Goal: Task Accomplishment & Management: Complete application form

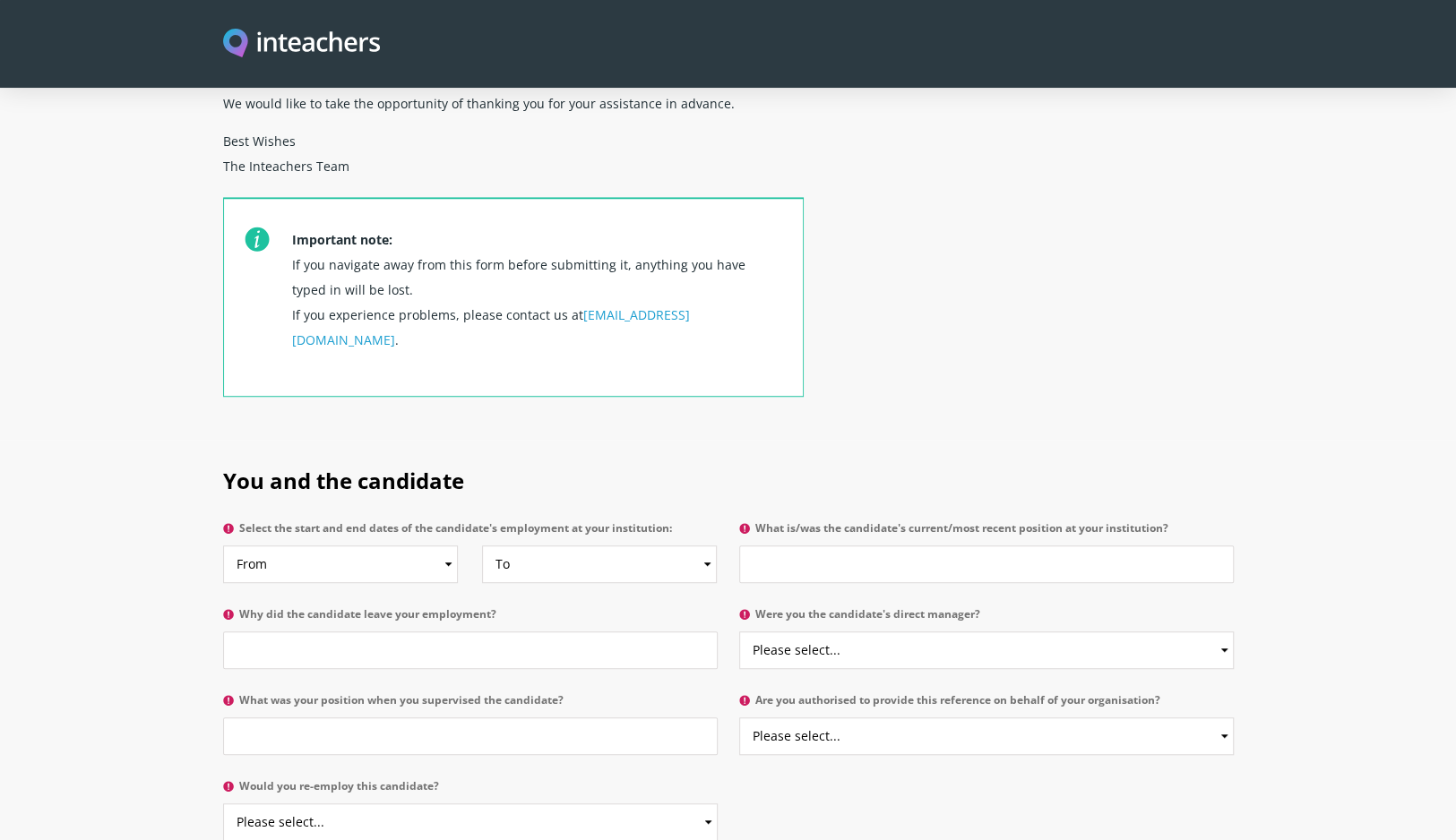
scroll to position [716, 0]
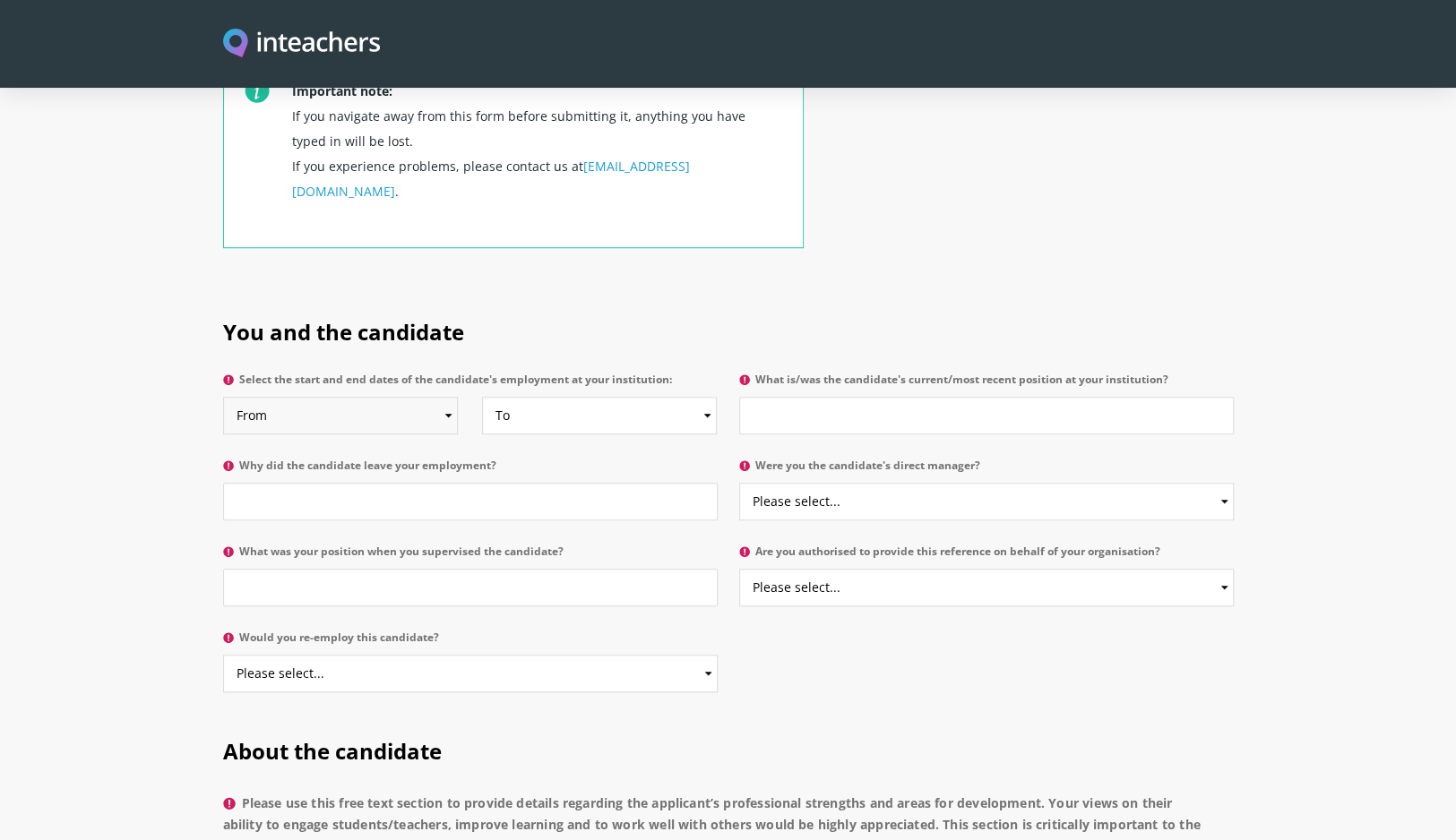
click at [405, 397] on select "From 2025 2024 2023 2022 2021 2020 2019 2018 2017 2016 2015 2014 2013 2012 2011…" at bounding box center [340, 416] width 235 height 38
select select "2017"
click at [223, 397] on select "From 2025 2024 2023 2022 2021 2020 2019 2018 2017 2016 2015 2014 2013 2012 2011…" at bounding box center [340, 416] width 235 height 38
click at [568, 397] on select "To Currently 2025 2024 2023 2022 2021 2020 2019 2018 2017 2016 2015 2014 2013 2…" at bounding box center [599, 416] width 235 height 38
select select "2021"
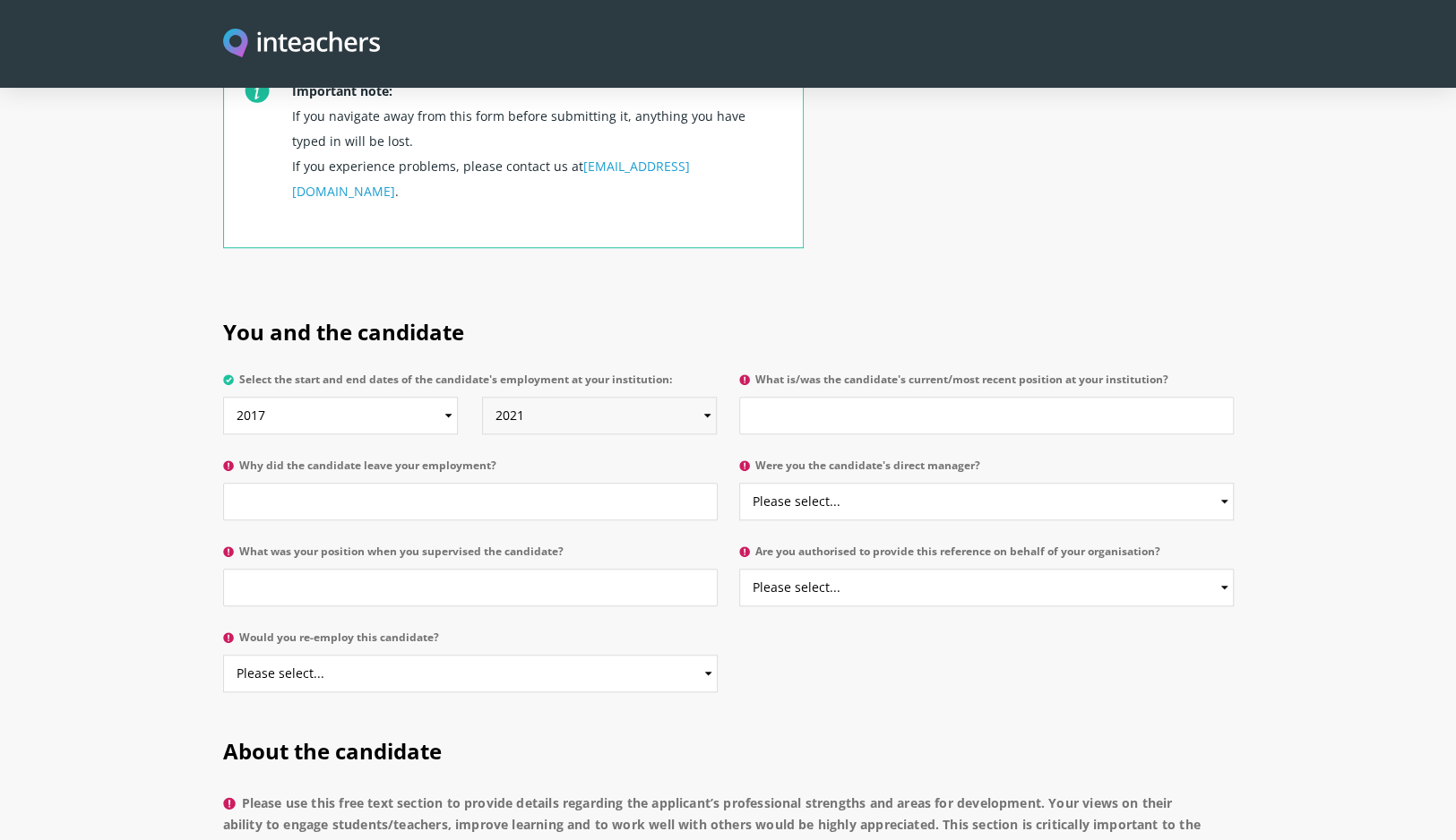
click at [482, 397] on select "To Currently 2025 2024 2023 2022 2021 2020 2019 2018 2017 2016 2015 2014 2013 2…" at bounding box center [599, 416] width 235 height 38
click at [848, 397] on input "What is/was the candidate's current/most recent position at your institution?" at bounding box center [987, 416] width 495 height 38
type input "Executive Assistant"
type input "Moving overseas with family"
click at [1137, 483] on select "Please select... Yes No" at bounding box center [987, 502] width 495 height 38
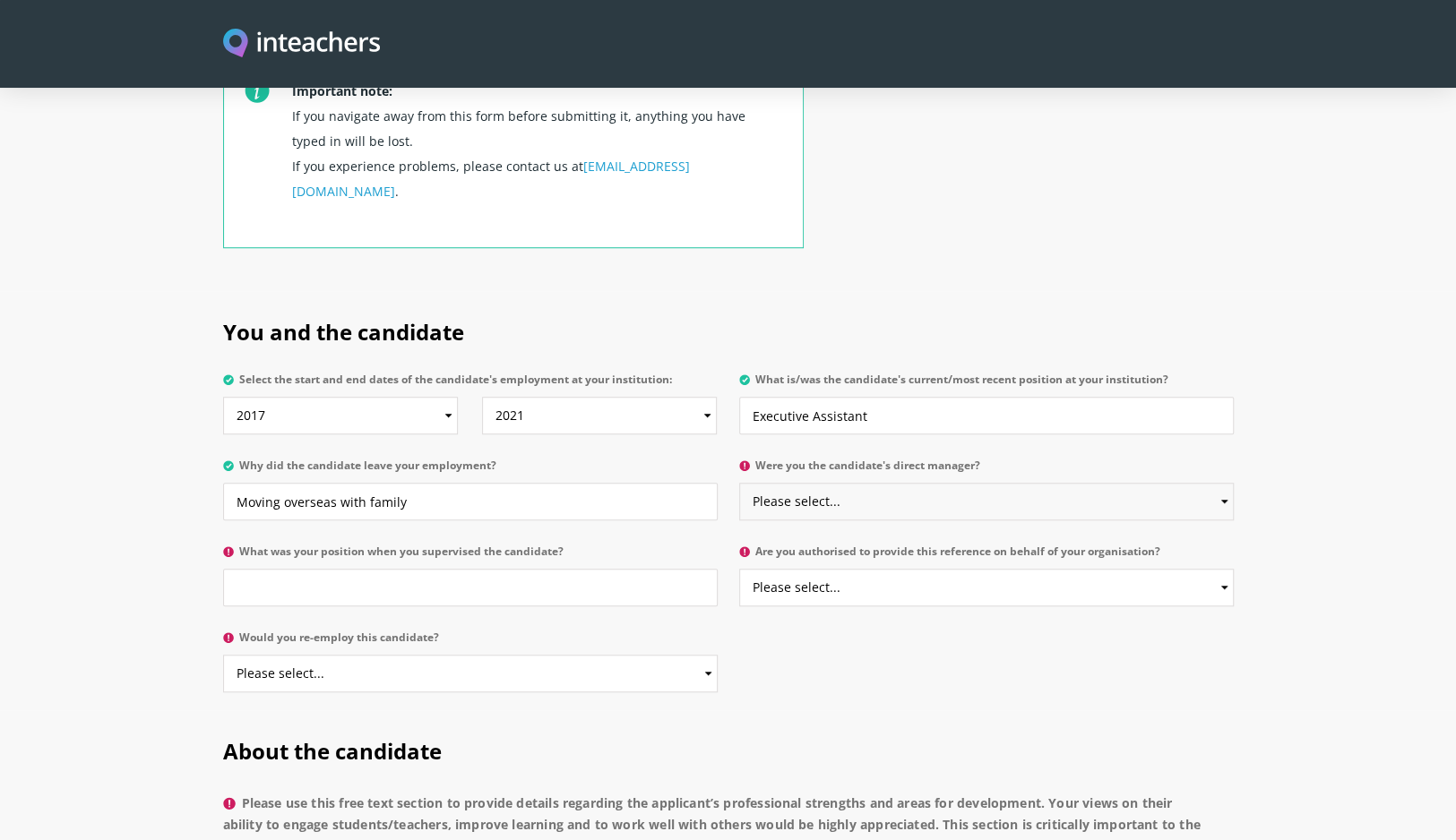
select select "Yes"
click at [739, 483] on select "Please select... Yes No" at bounding box center [987, 502] width 495 height 38
click at [514, 568] on input "What was your position when you supervised the candidate?" at bounding box center [470, 587] width 495 height 38
type input "Chief Executive Officer"
click at [780, 568] on select "Please select... Yes No" at bounding box center [987, 587] width 495 height 38
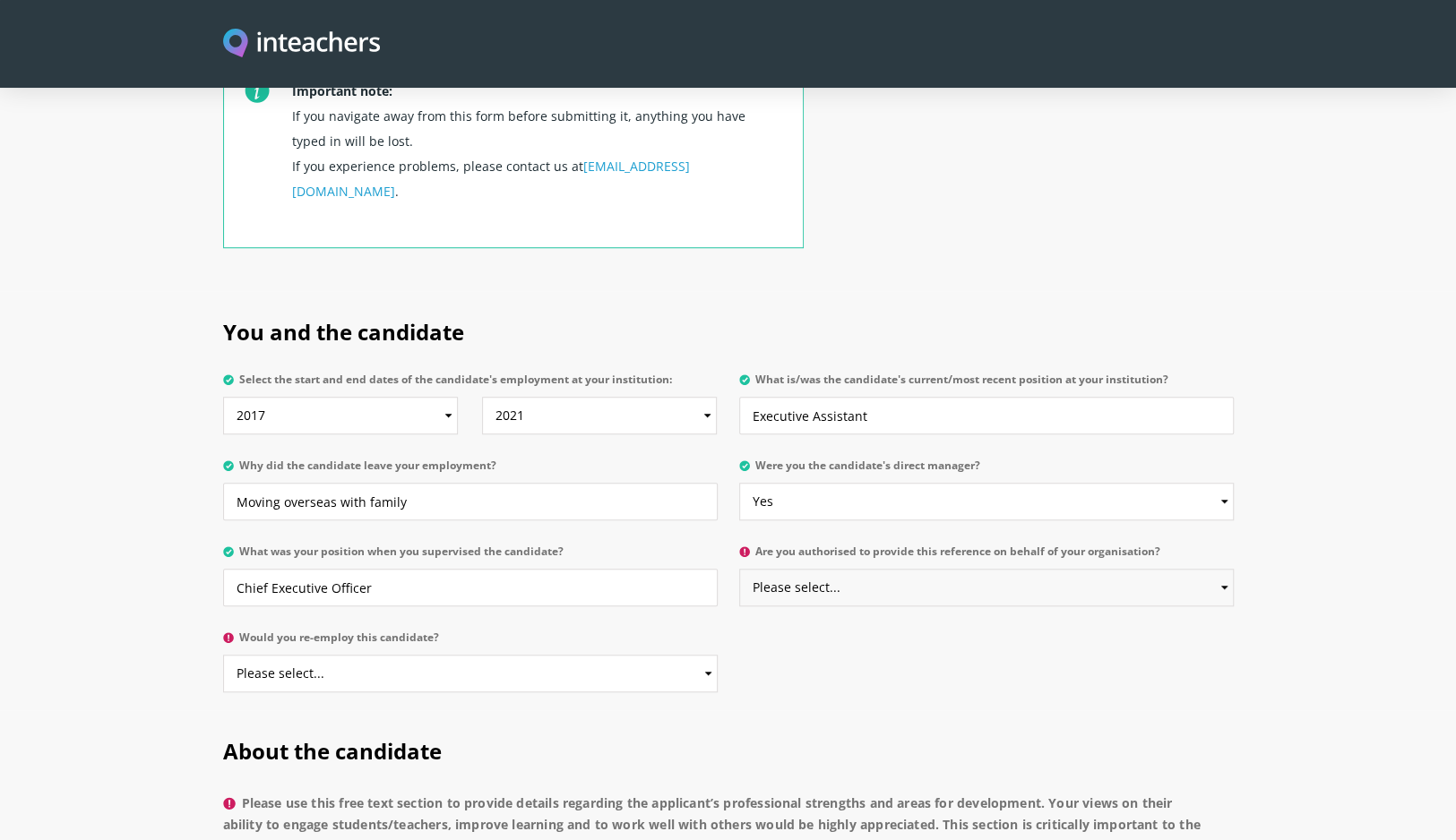
select select "Yes"
click at [739, 568] on select "Please select... Yes No" at bounding box center [987, 587] width 495 height 38
click at [562, 655] on select "Please select... Yes No" at bounding box center [470, 674] width 495 height 38
select select "Yes"
click at [223, 655] on select "Please select... Yes No" at bounding box center [470, 674] width 495 height 38
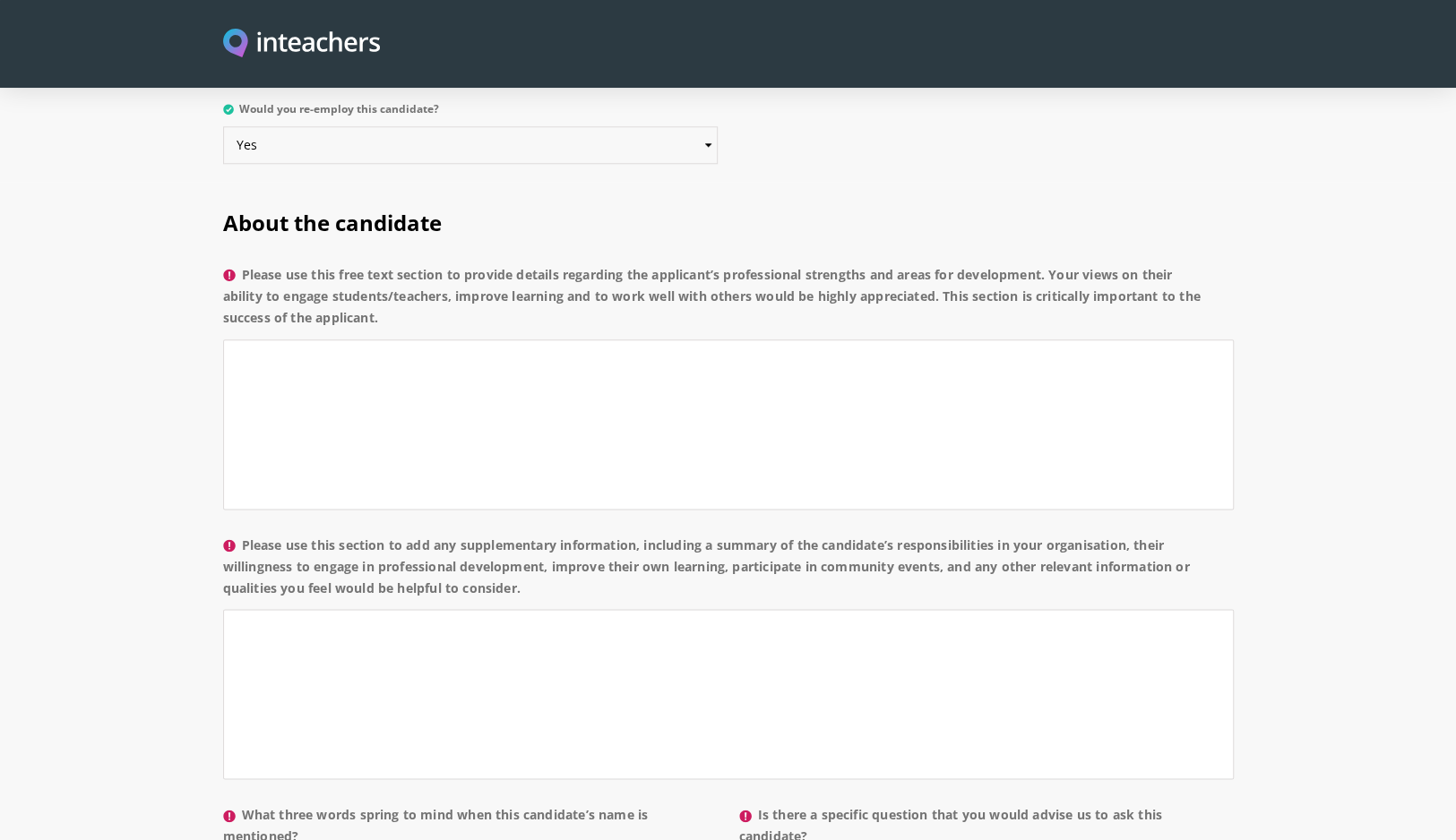
scroll to position [1254, 0]
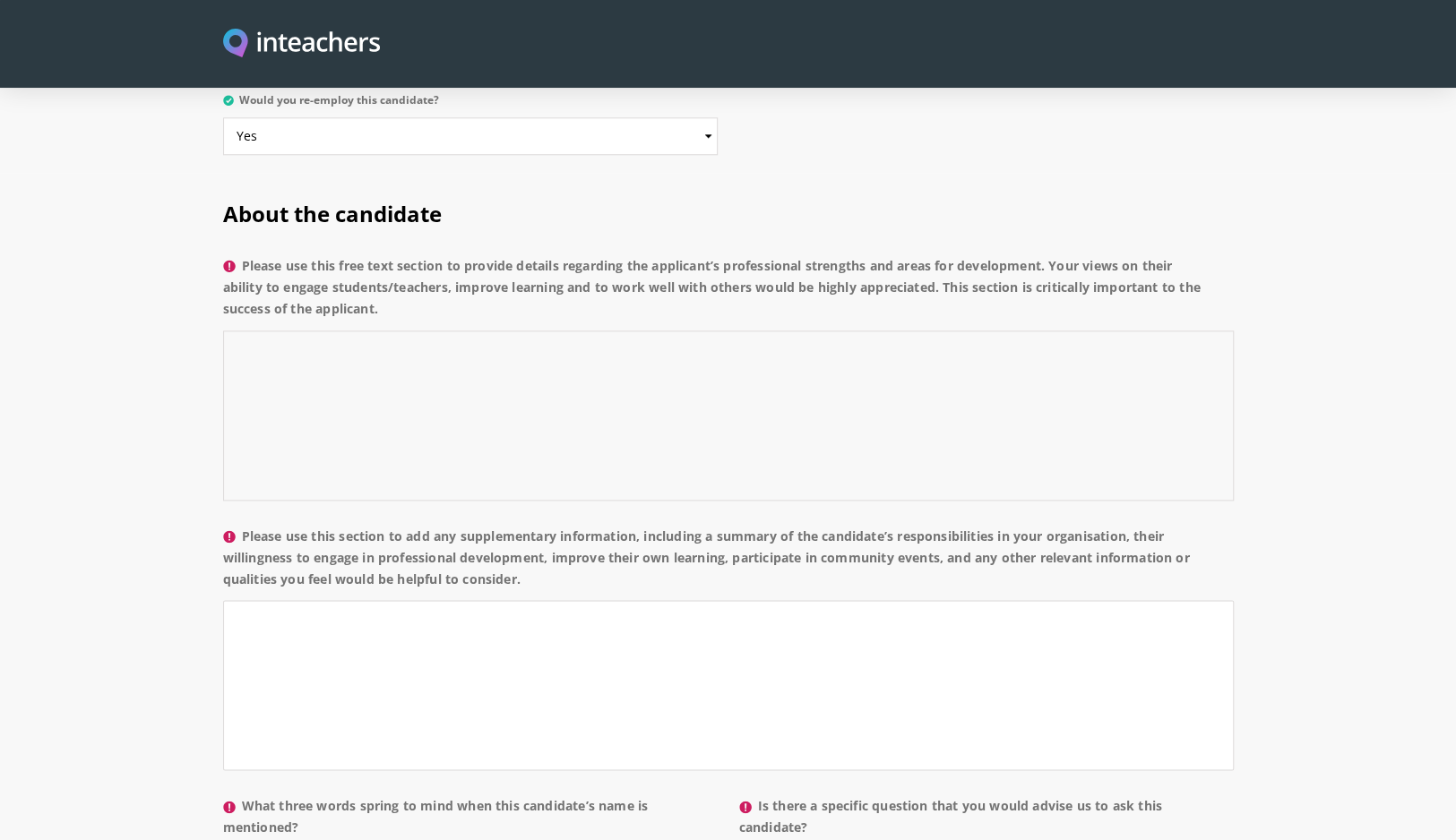
click at [310, 330] on textarea "Please use this free text section to provide details regarding the applicant’s …" at bounding box center [728, 415] width 1011 height 171
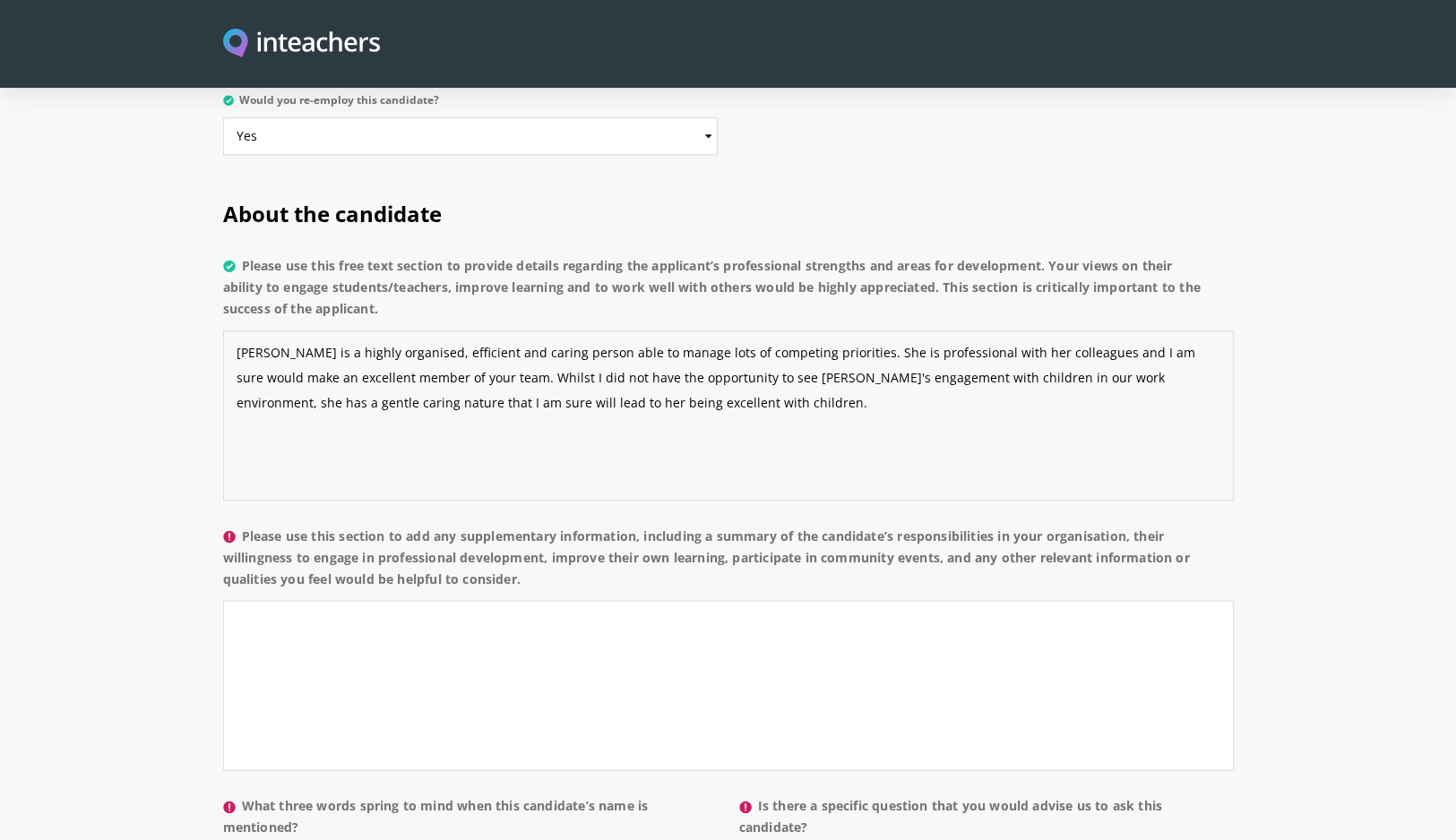
type textarea "[PERSON_NAME] is a highly organised, efficient and caring person able to manage…"
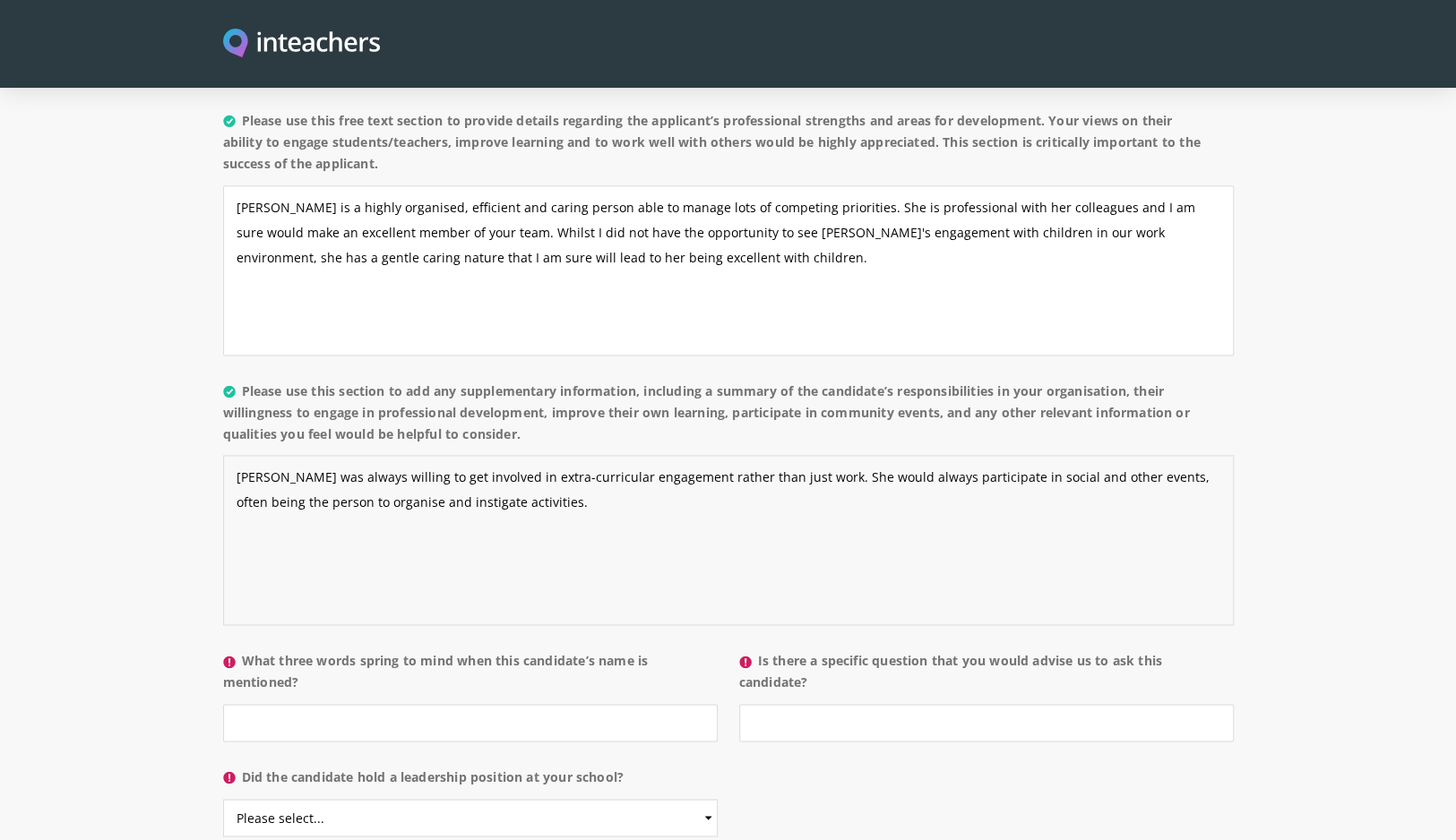
scroll to position [1433, 0]
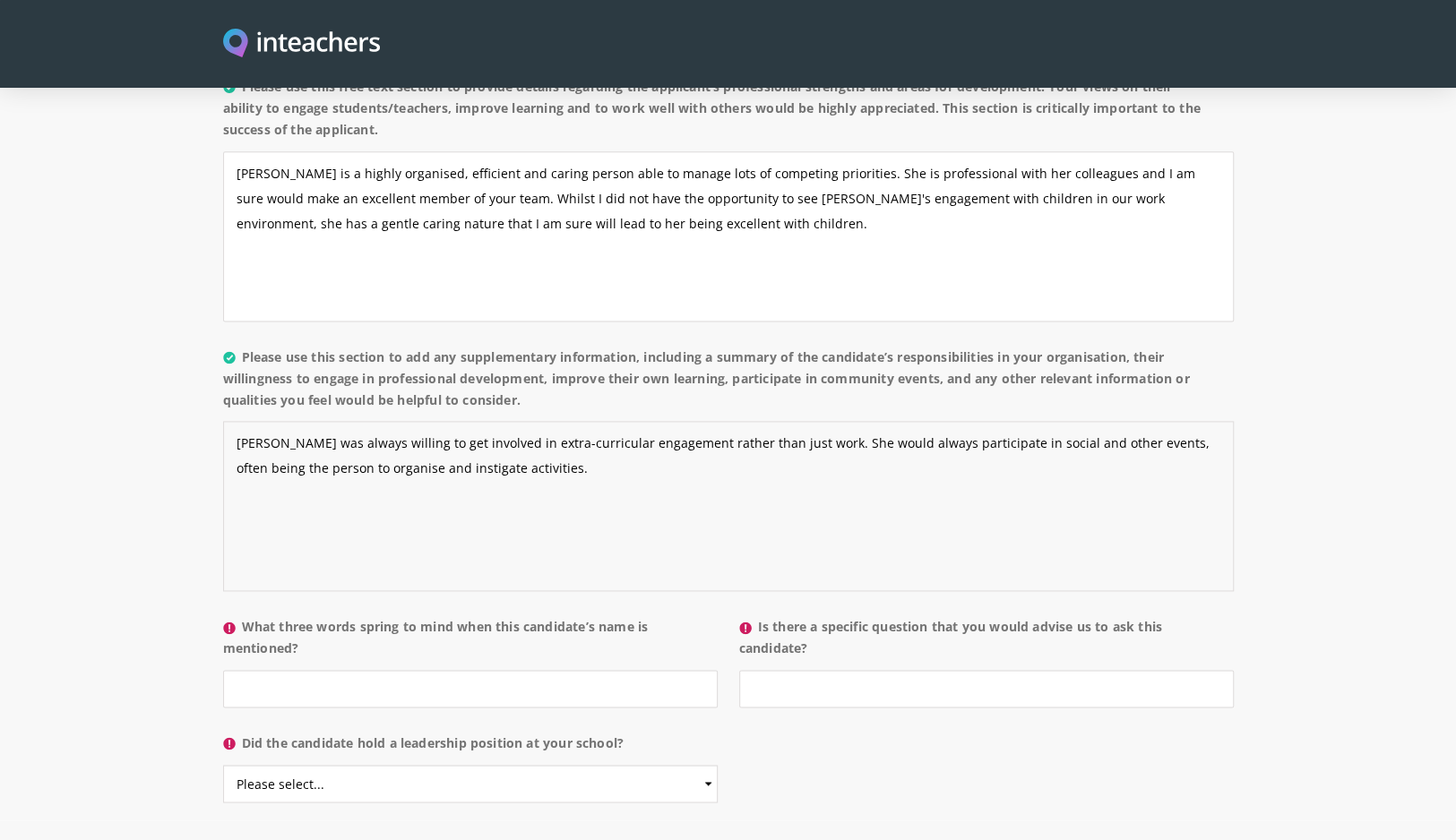
type textarea "[PERSON_NAME] was always willing to get involved in extra-curricular engagement…"
click at [622, 670] on input "What three words spring to mind when this candidate’s name is mentioned?" at bounding box center [470, 689] width 495 height 38
type input "Reliable, supportive, friendly."
click at [556, 765] on select "Please select... Yes No" at bounding box center [470, 784] width 495 height 38
select select "No"
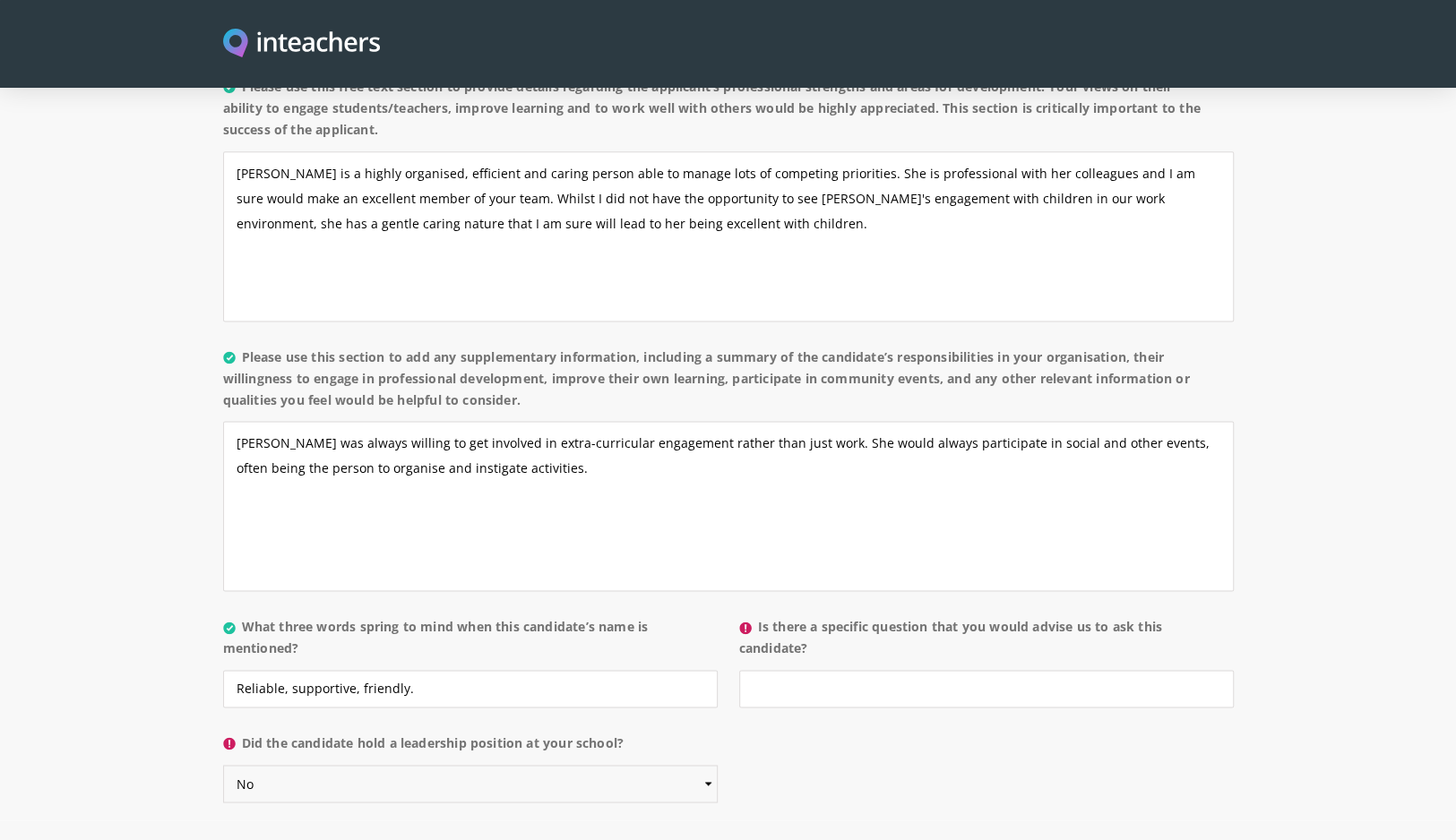
click at [223, 765] on select "Please select... Yes No" at bounding box center [470, 784] width 495 height 38
click at [862, 670] on input "Is there a specific question that you would advise us to ask this candidate?" at bounding box center [987, 689] width 495 height 38
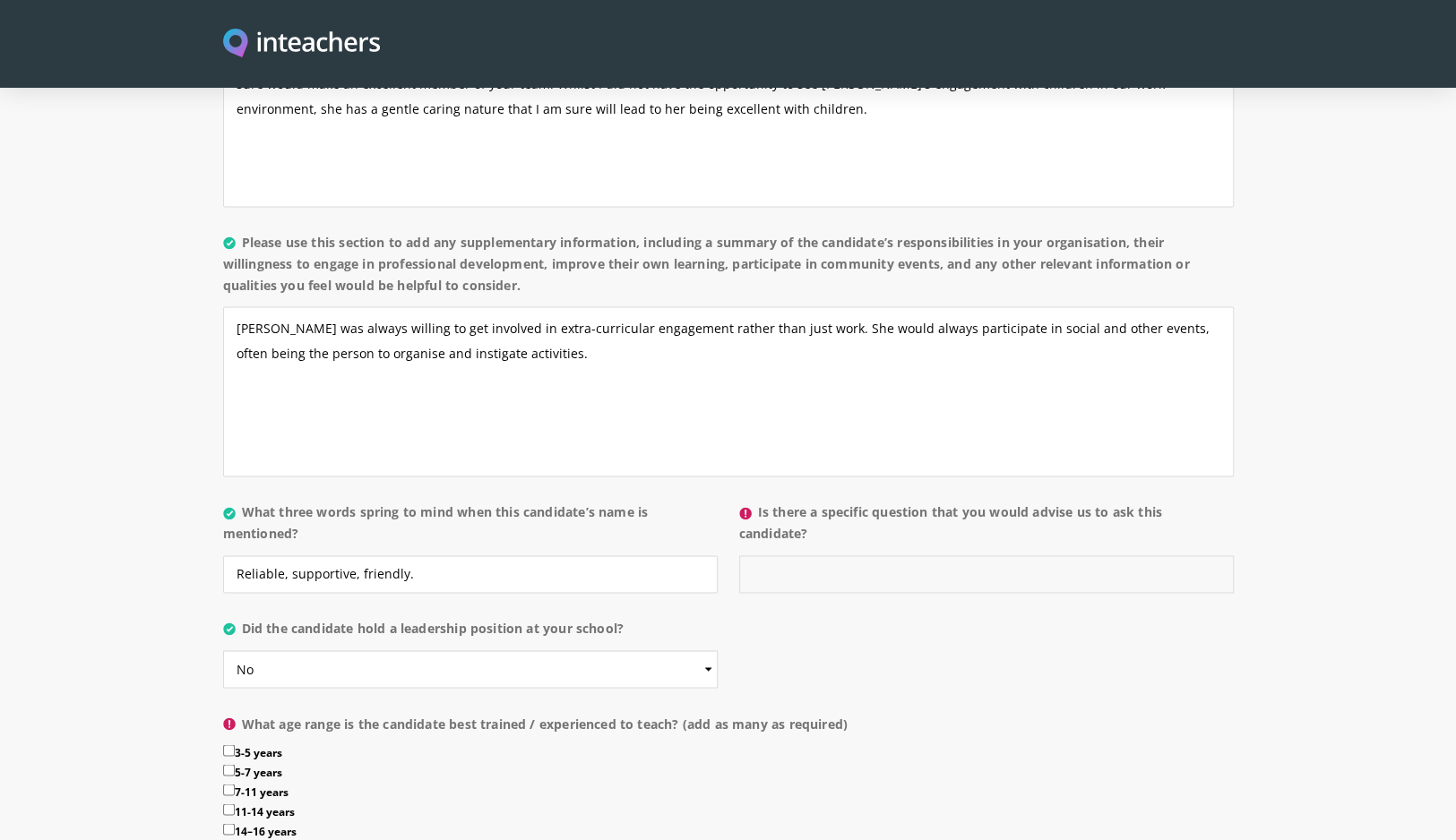
scroll to position [1612, 0]
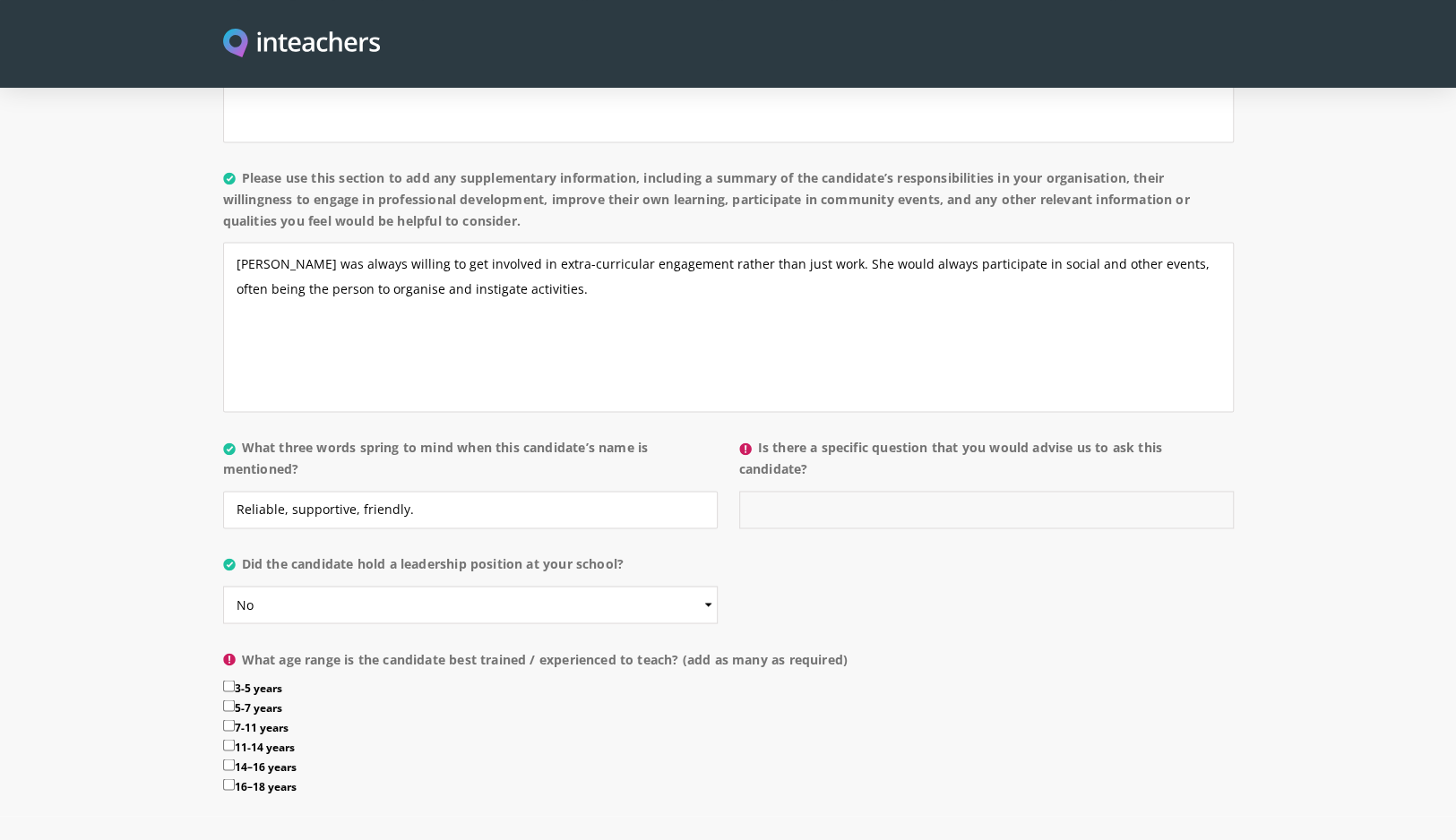
click at [853, 491] on input "Is there a specific question that you would advise us to ask this candidate?" at bounding box center [987, 510] width 495 height 38
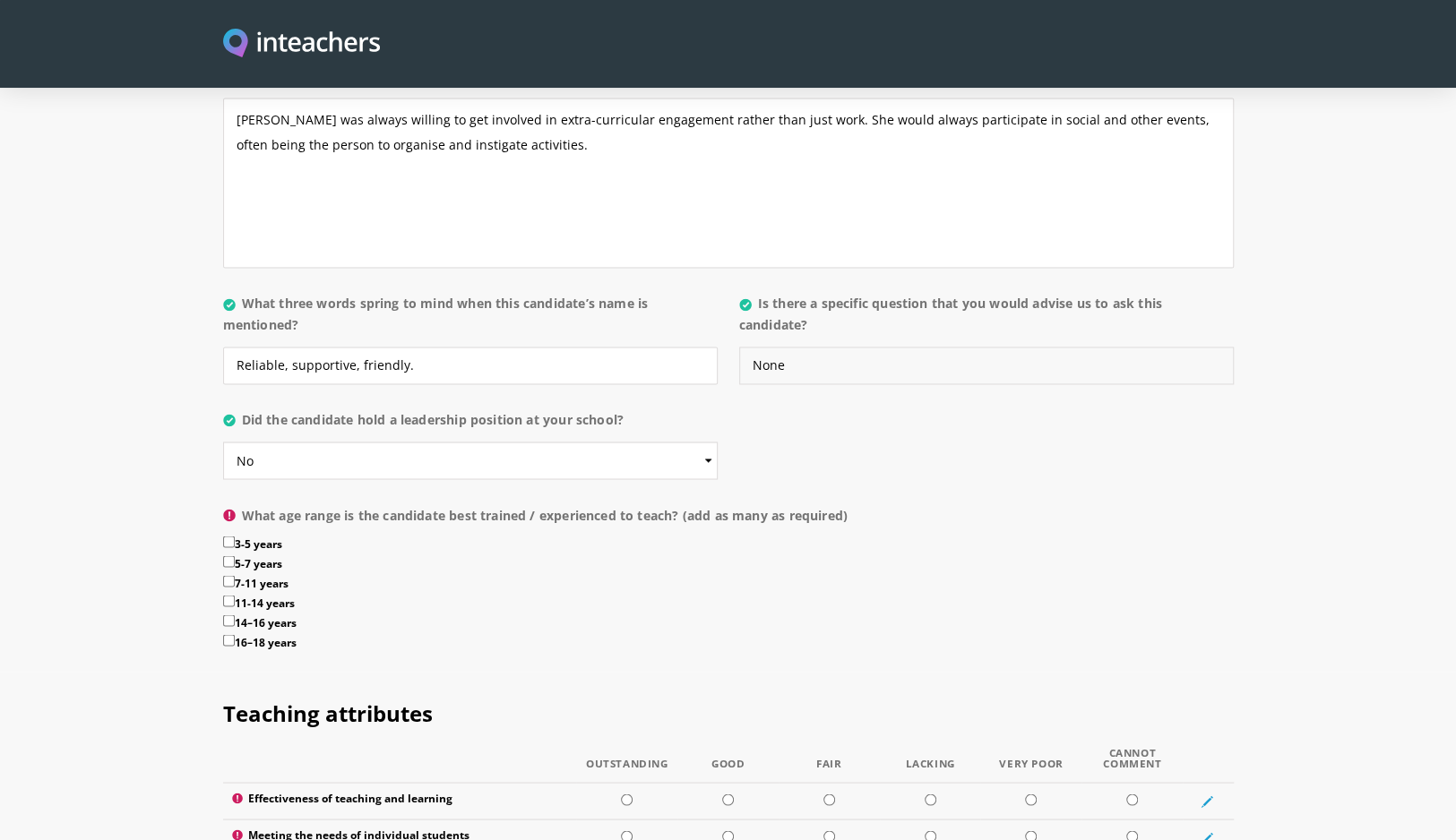
scroll to position [1791, 0]
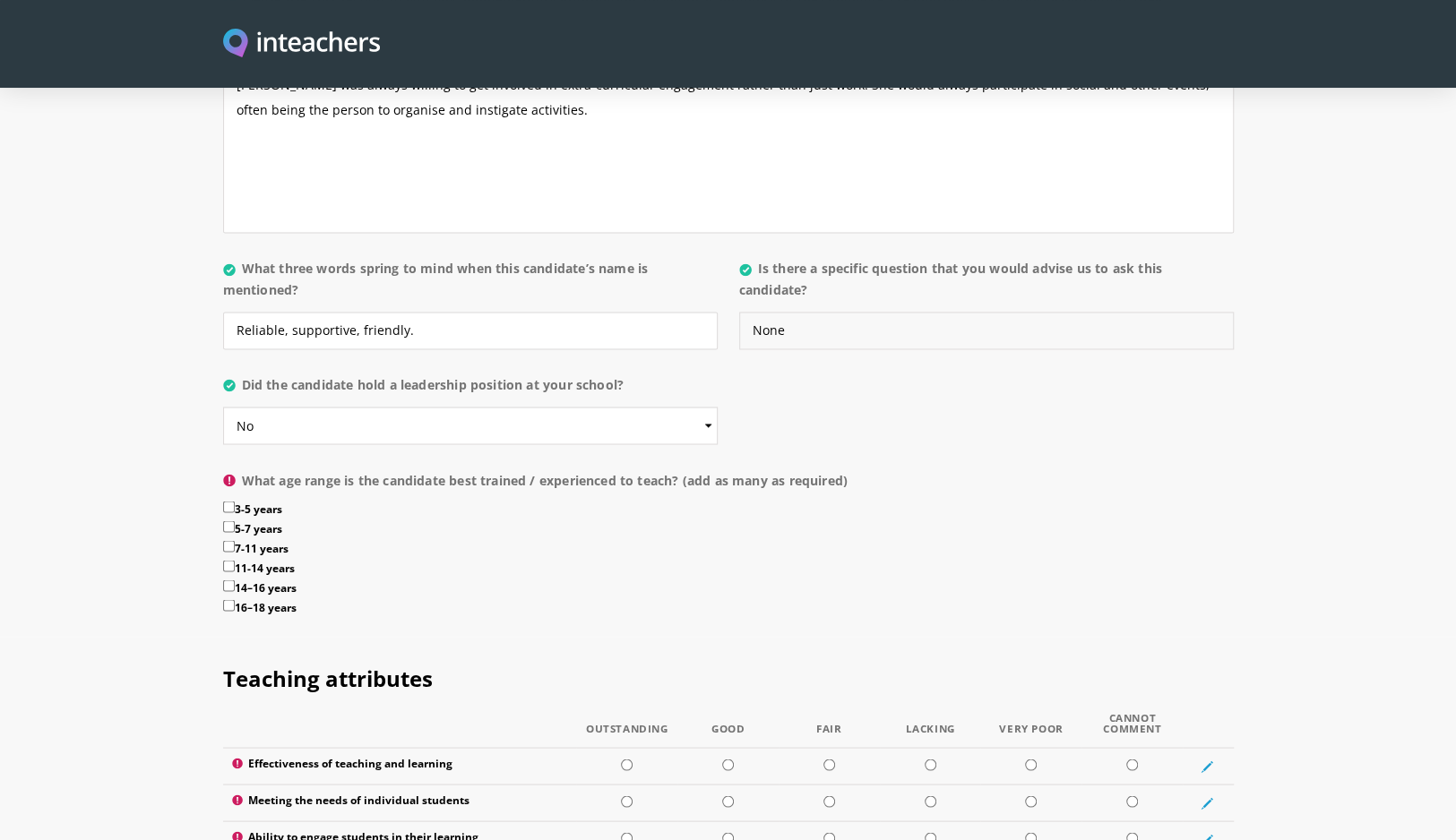
type input "None"
click at [262, 501] on label "3-5 years" at bounding box center [728, 511] width 1011 height 20
click at [235, 501] on input "3-5 years" at bounding box center [228, 506] width 12 height 12
checkbox input "true"
click at [263, 521] on label "5-7 years" at bounding box center [728, 531] width 1011 height 20
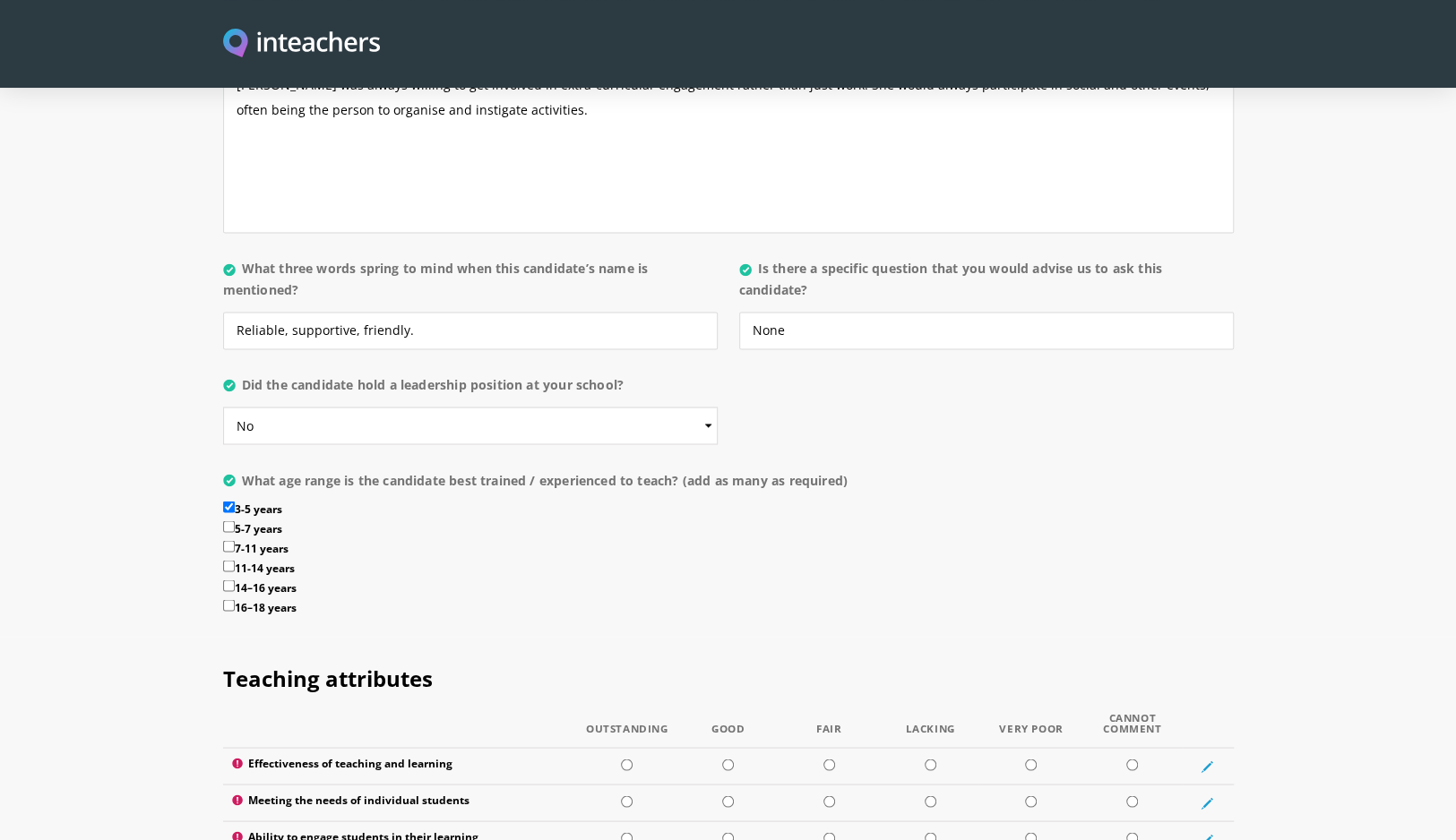
click at [235, 521] on input "5-7 years" at bounding box center [228, 526] width 12 height 12
checkbox input "true"
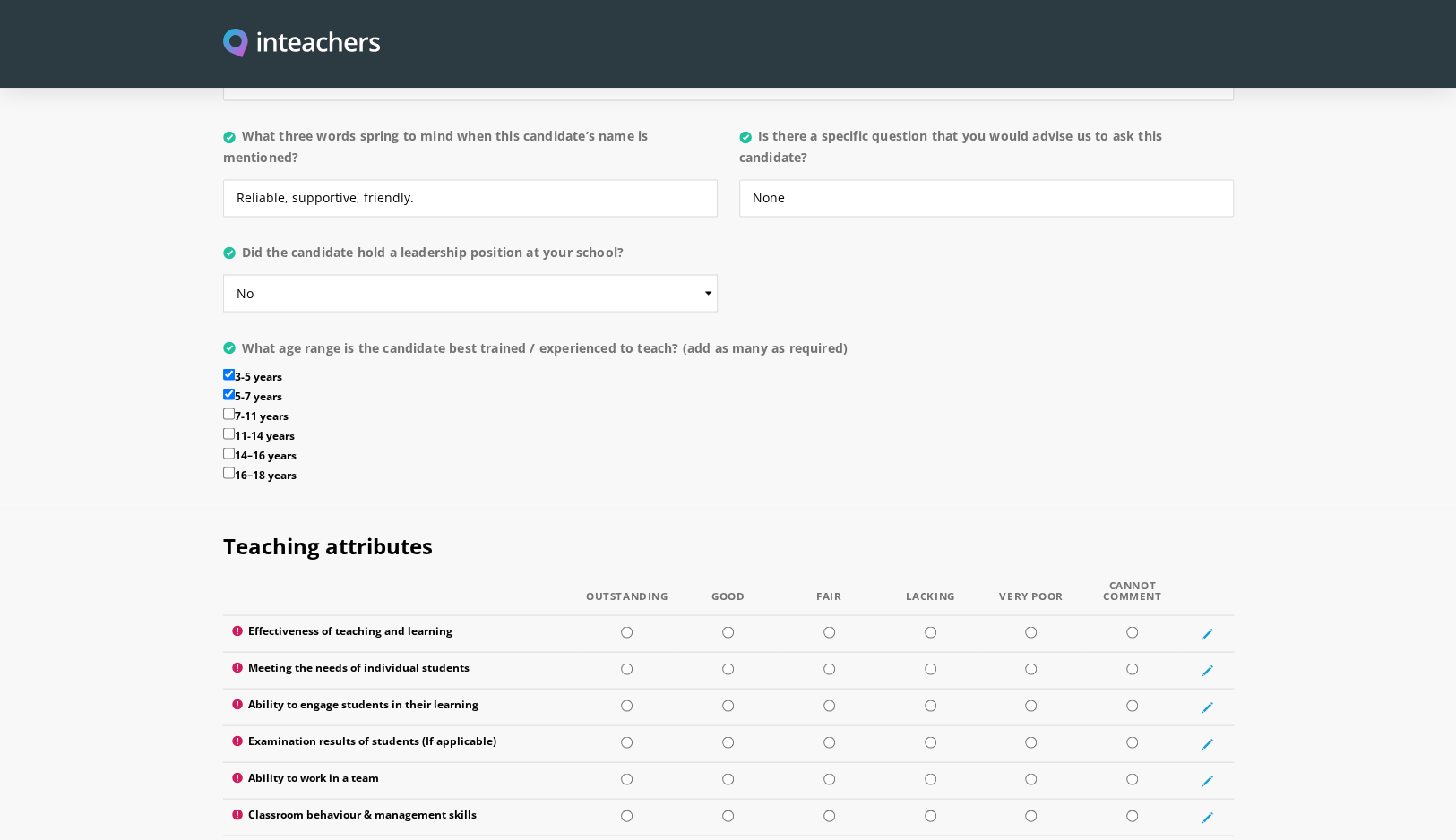
scroll to position [2060, 0]
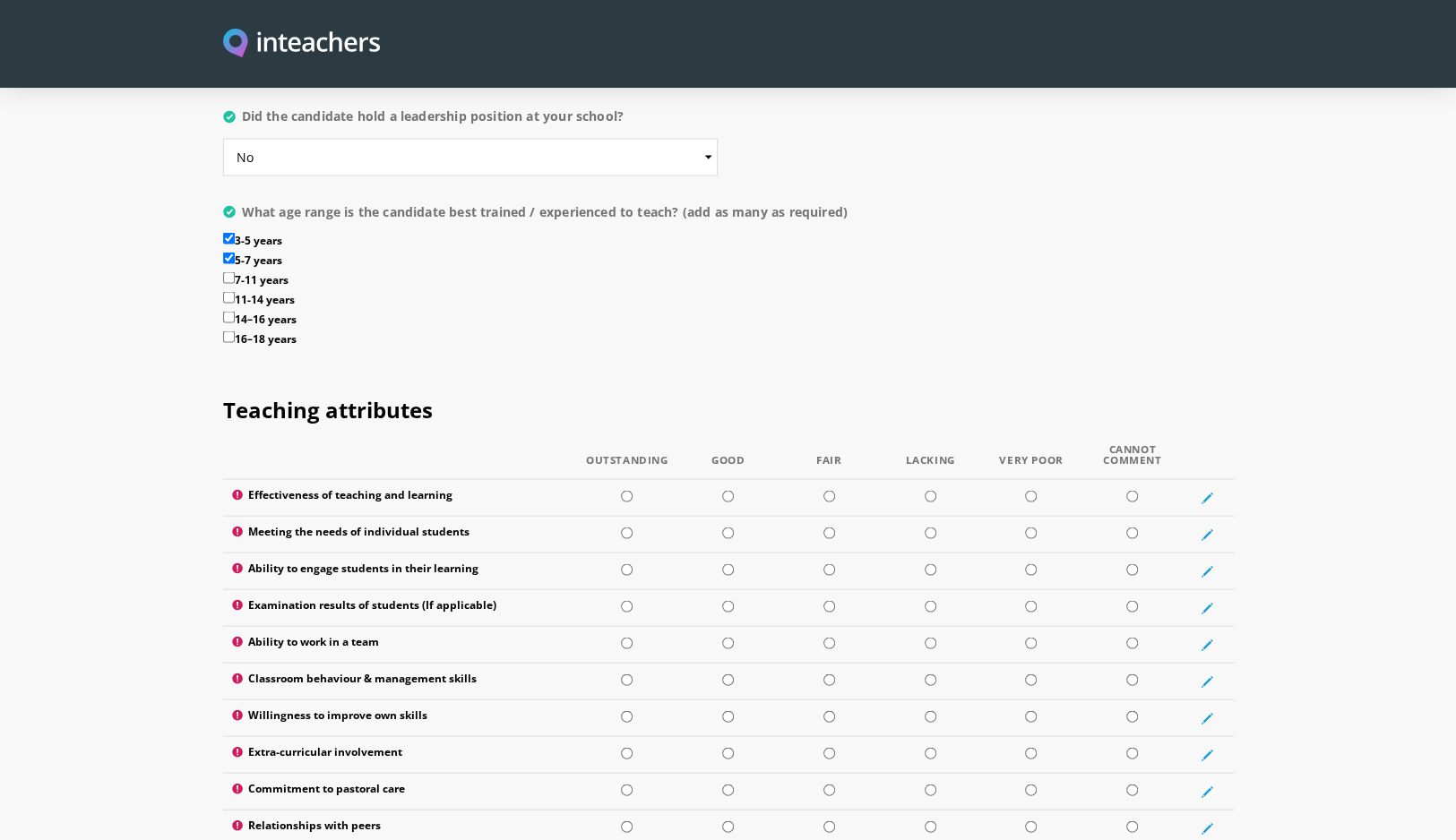
click at [266, 272] on label "7-11 years" at bounding box center [728, 282] width 1011 height 20
click at [235, 272] on input "7-11 years" at bounding box center [228, 277] width 12 height 12
click at [273, 272] on label "7-11 years" at bounding box center [728, 282] width 1011 height 20
click at [235, 272] on input "7-11 years" at bounding box center [228, 277] width 12 height 12
checkbox input "false"
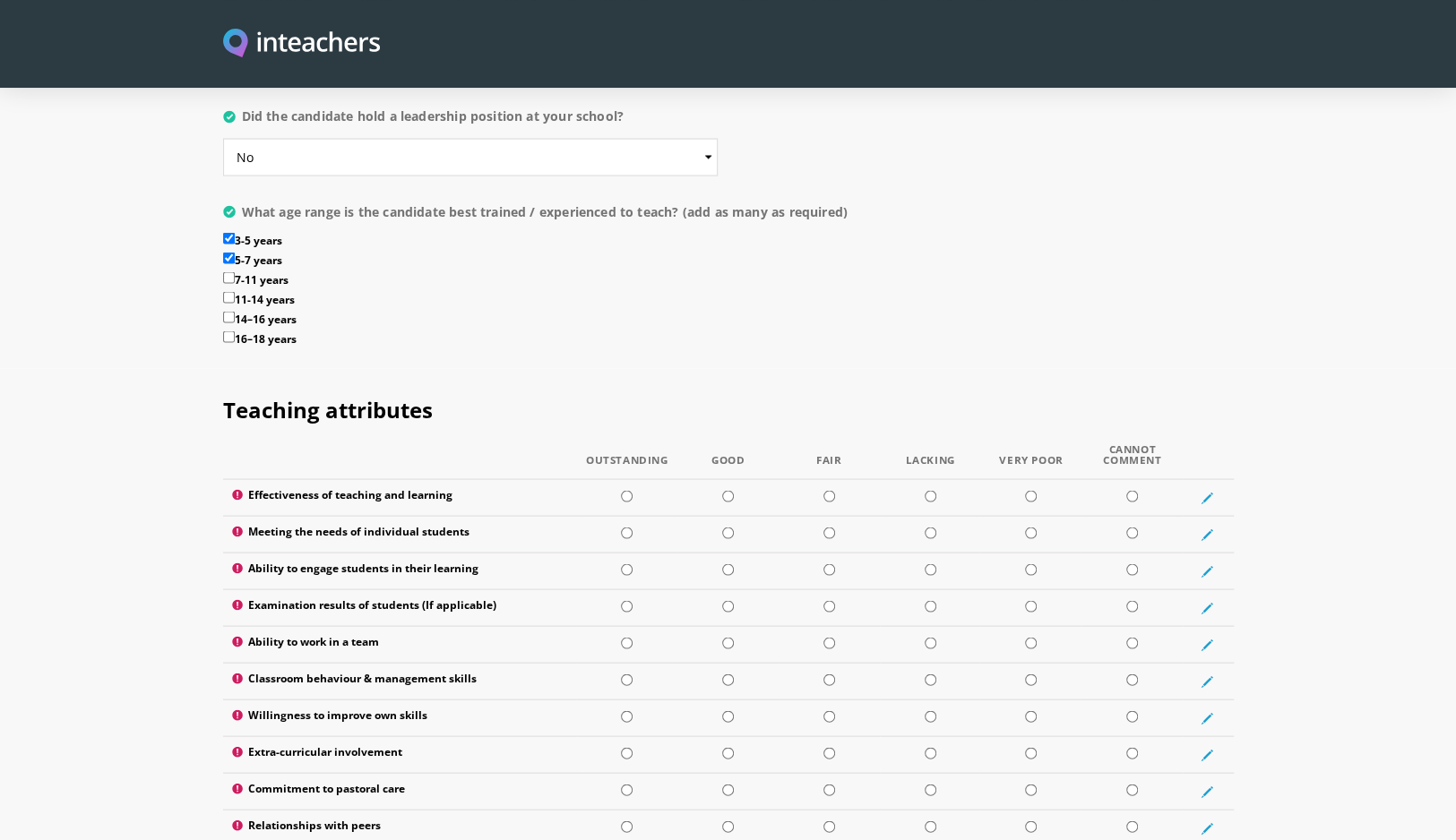
scroll to position [2150, 0]
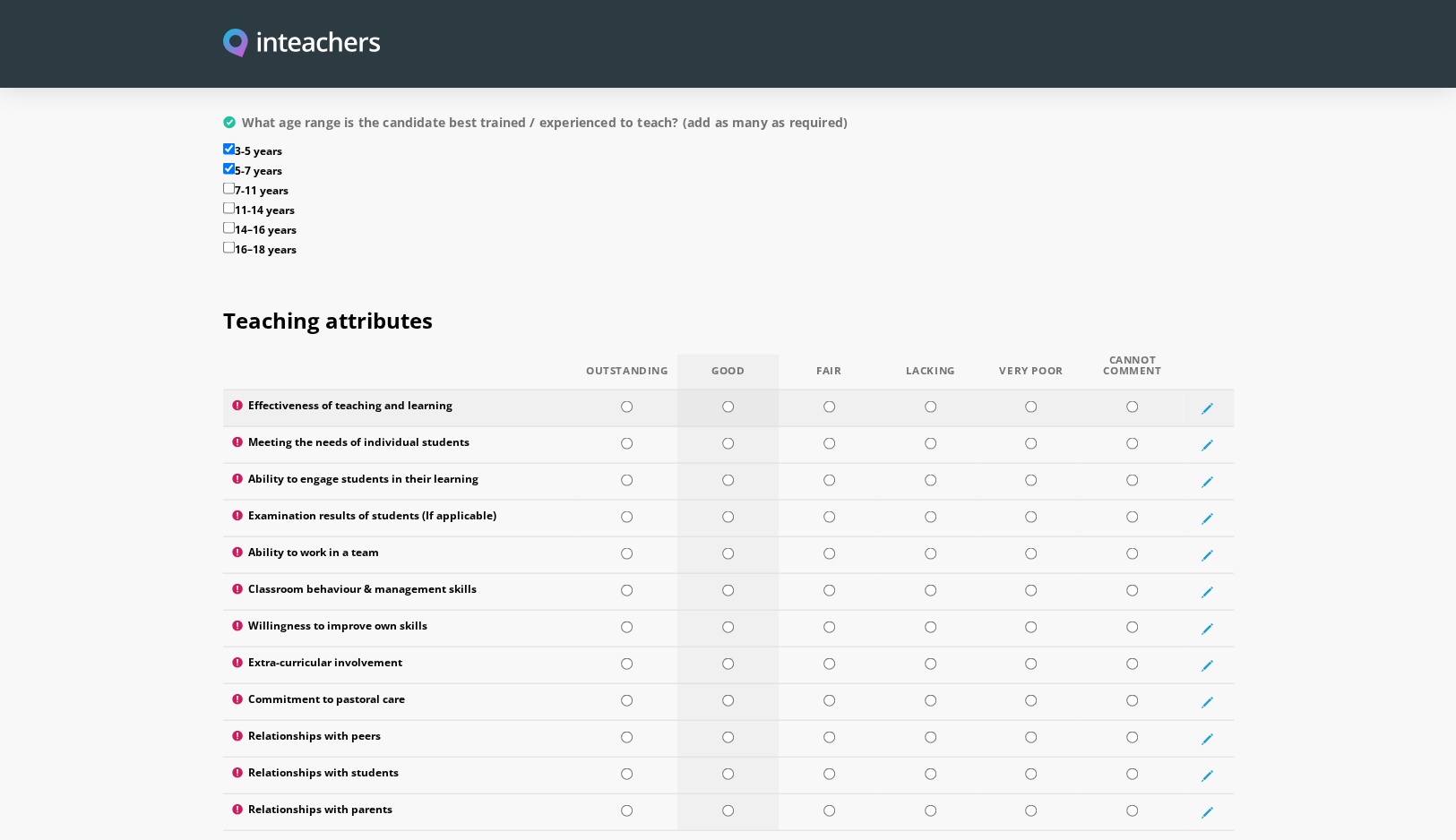
click at [734, 390] on td at bounding box center [728, 408] width 101 height 37
radio input "true"
click at [728, 437] on input "radio" at bounding box center [728, 442] width 12 height 12
radio input "true"
click at [629, 437] on input "radio" at bounding box center [626, 442] width 12 height 12
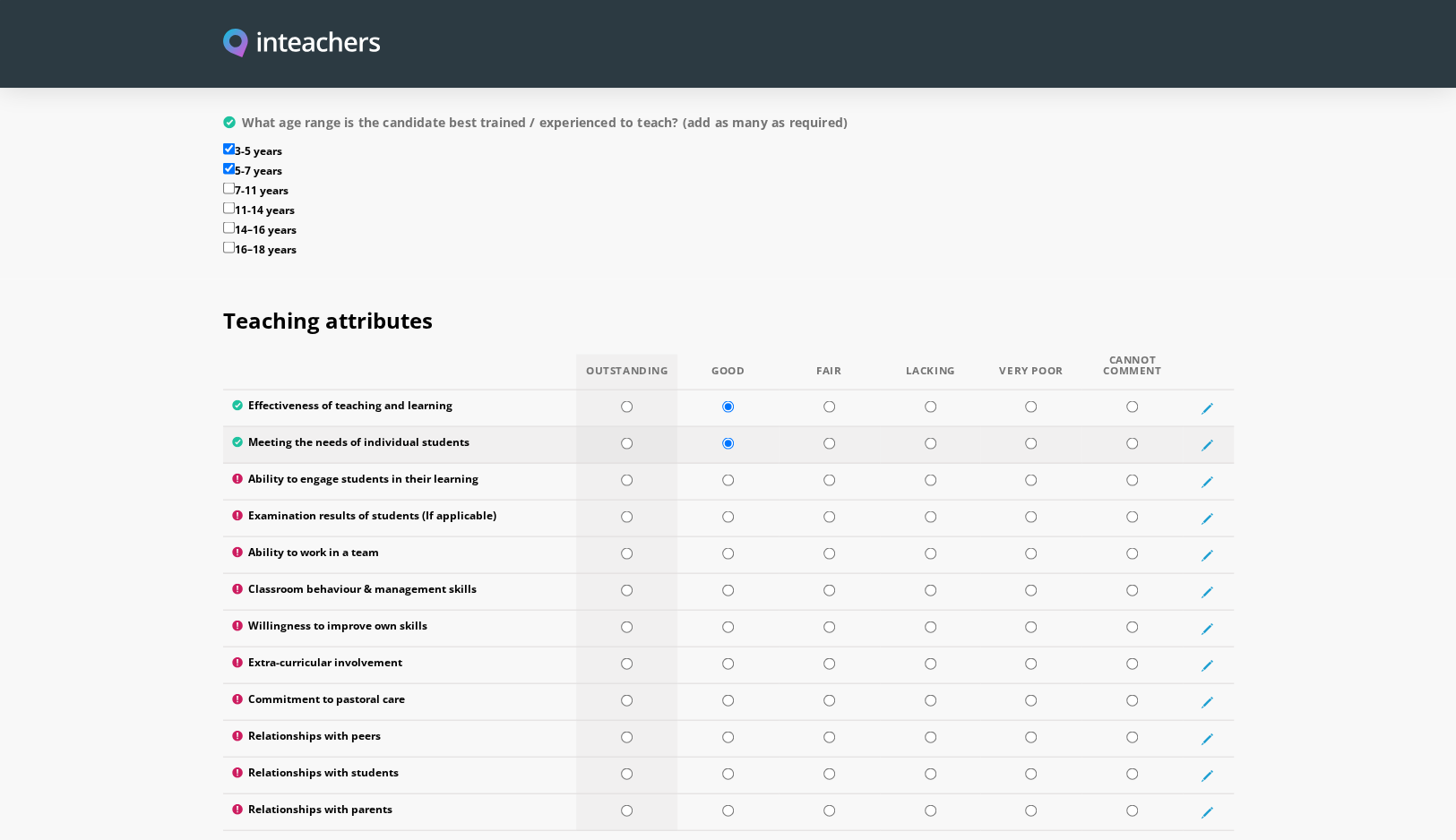
radio input "true"
click at [722, 474] on input "radio" at bounding box center [728, 479] width 12 height 12
radio input "true"
click at [1134, 511] on input "radio" at bounding box center [1132, 516] width 12 height 12
radio input "true"
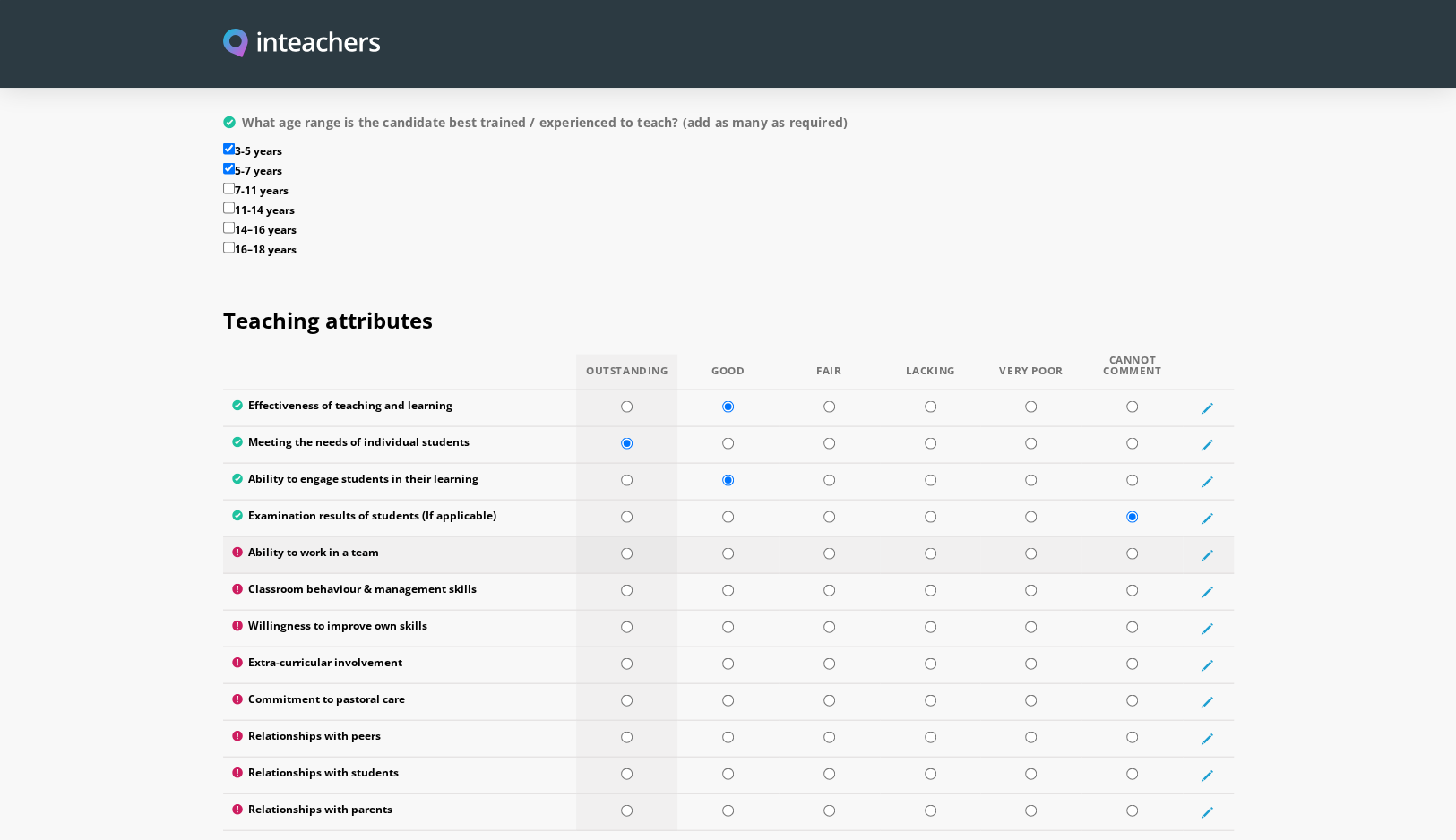
click at [627, 548] on input "radio" at bounding box center [626, 553] width 12 height 12
radio input "true"
click at [1134, 584] on input "radio" at bounding box center [1132, 589] width 12 height 12
radio input "true"
click at [628, 621] on input "radio" at bounding box center [626, 626] width 12 height 12
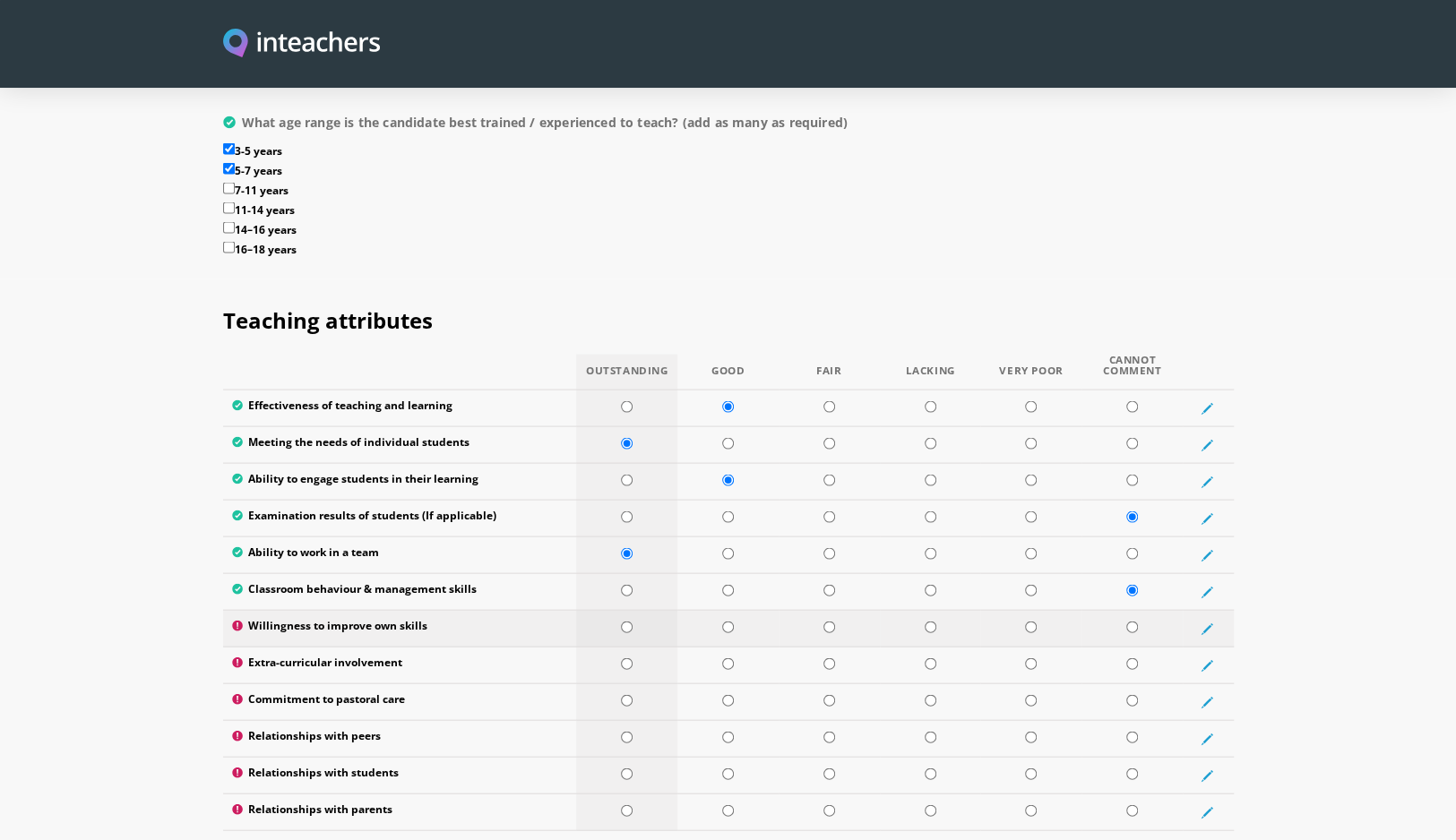
radio input "true"
click at [614, 647] on td at bounding box center [626, 665] width 101 height 37
radio input "true"
click at [1135, 694] on input "radio" at bounding box center [1132, 699] width 12 height 12
radio input "true"
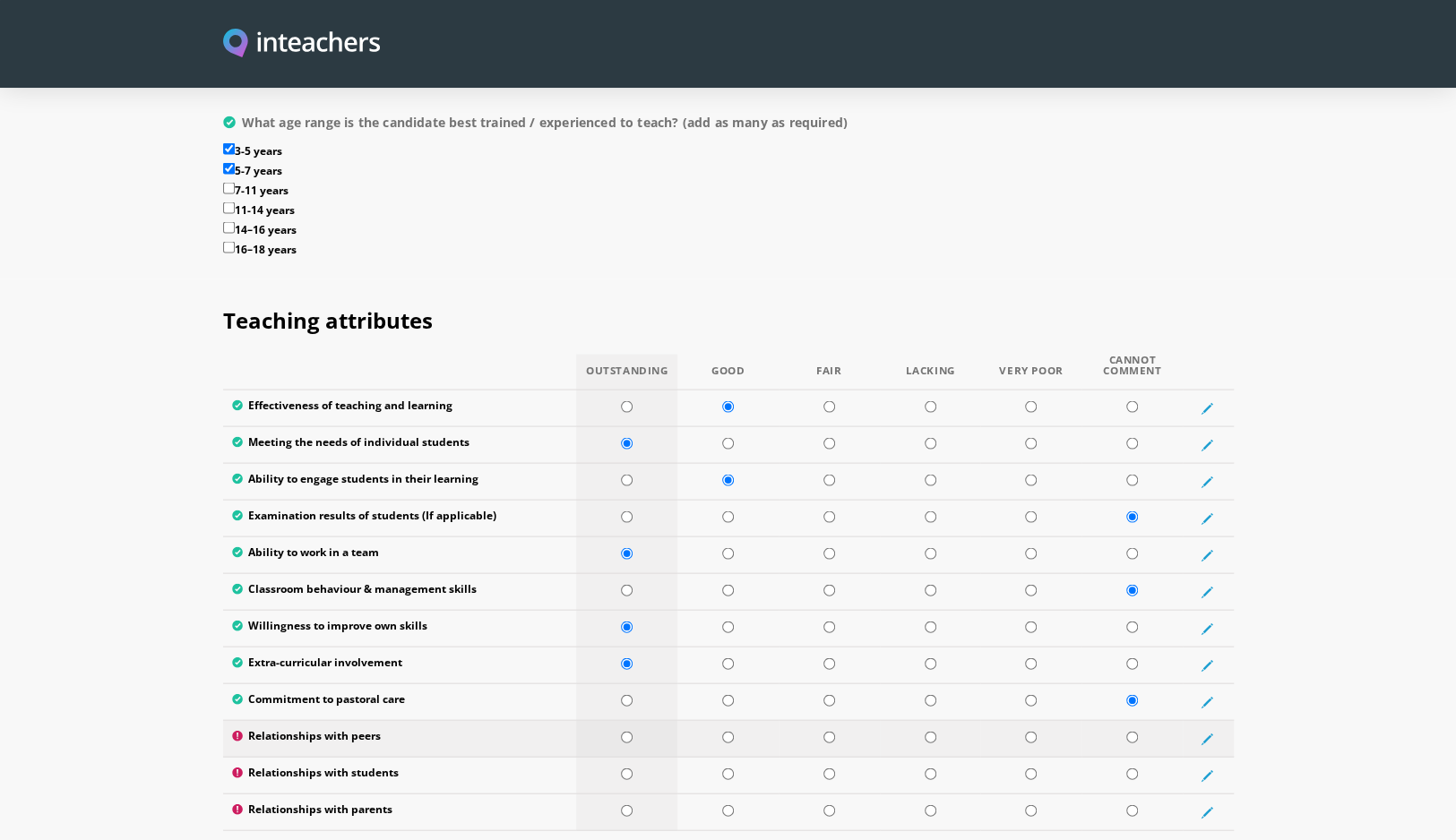
click at [618, 720] on td at bounding box center [626, 738] width 101 height 37
radio input "true"
click at [724, 731] on input "radio" at bounding box center [728, 736] width 12 height 12
radio input "true"
click at [1135, 757] on td at bounding box center [1132, 775] width 101 height 37
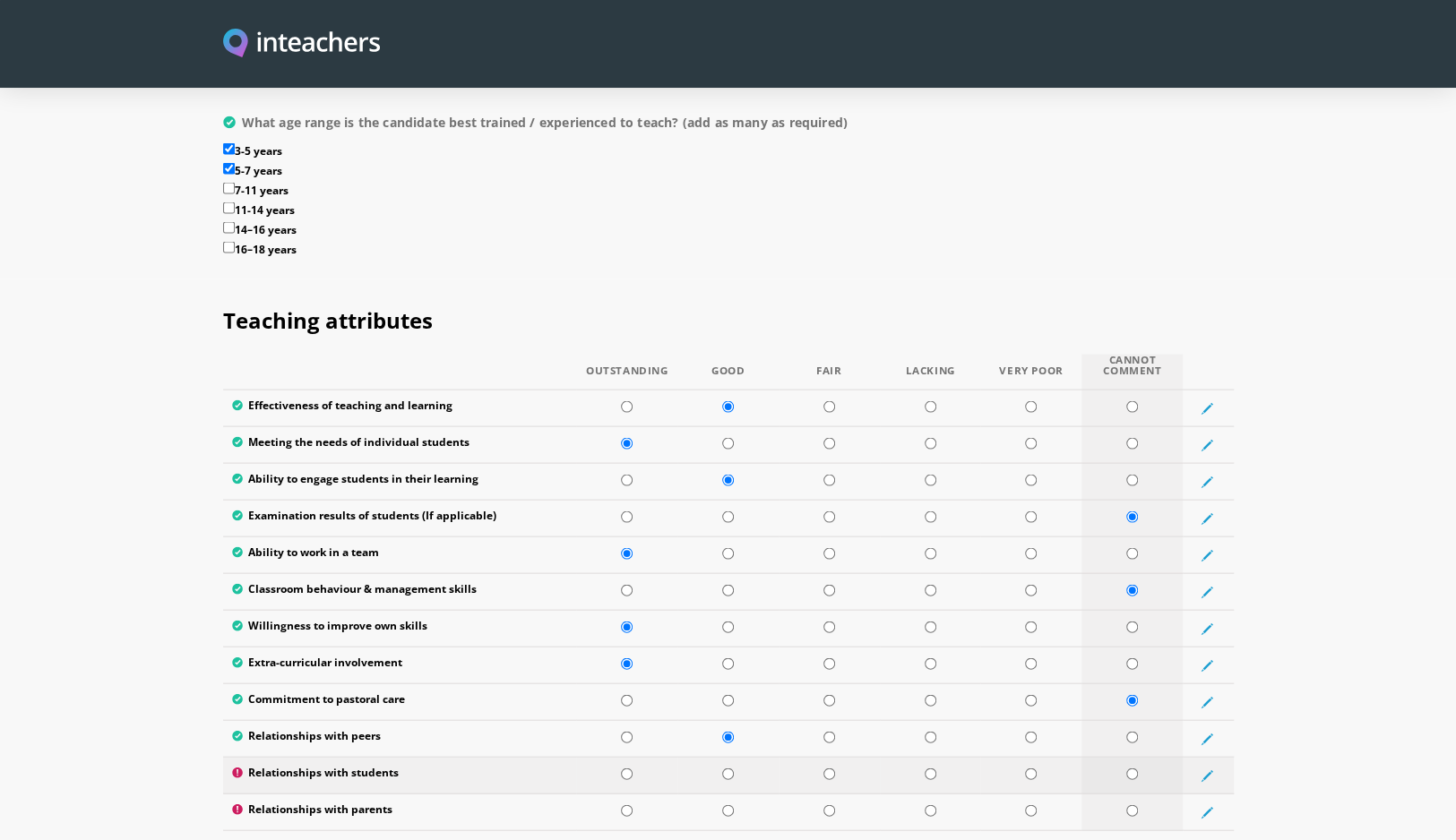
radio input "true"
click at [1142, 794] on td at bounding box center [1132, 812] width 101 height 37
radio input "true"
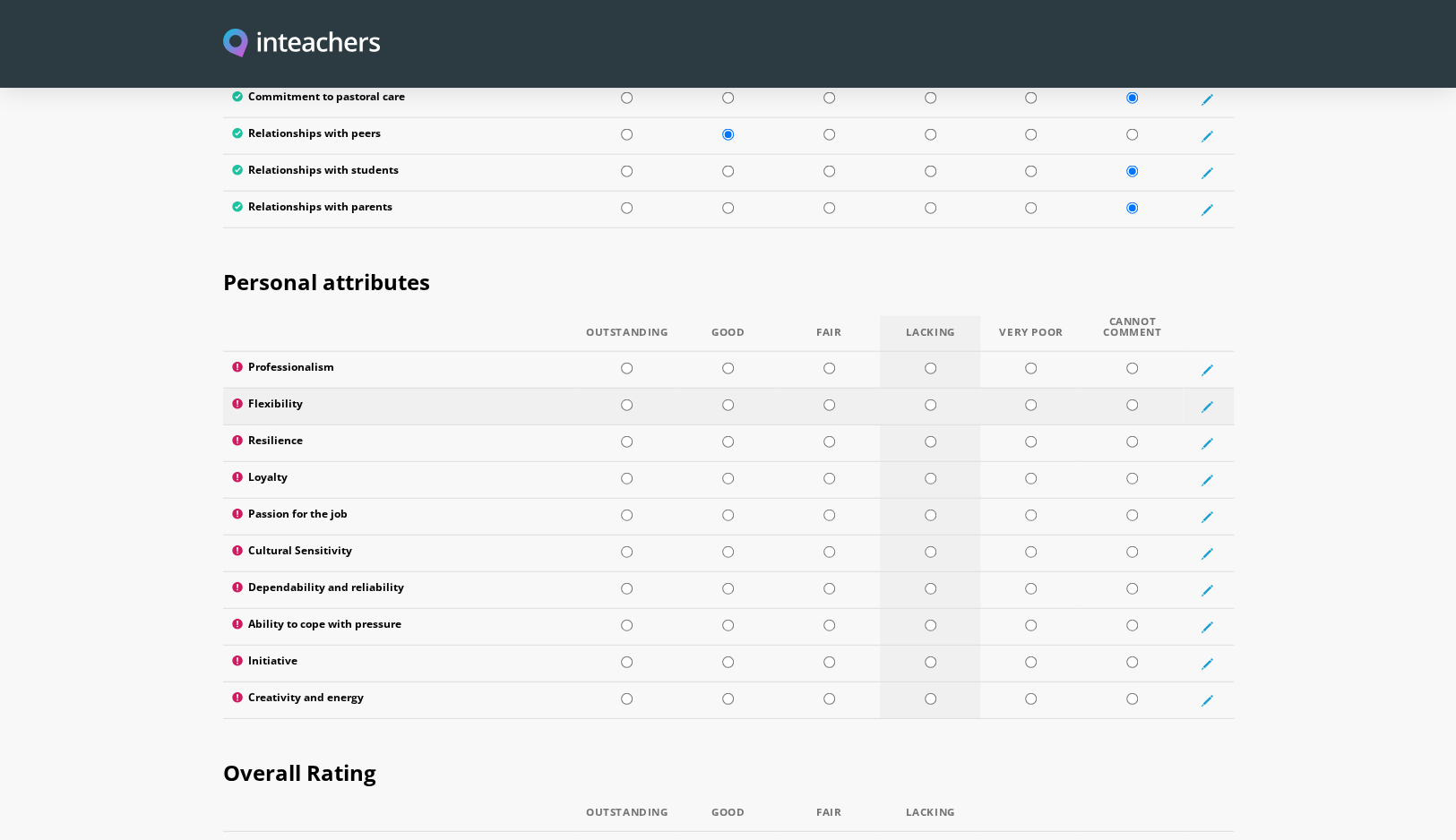
scroll to position [2776, 0]
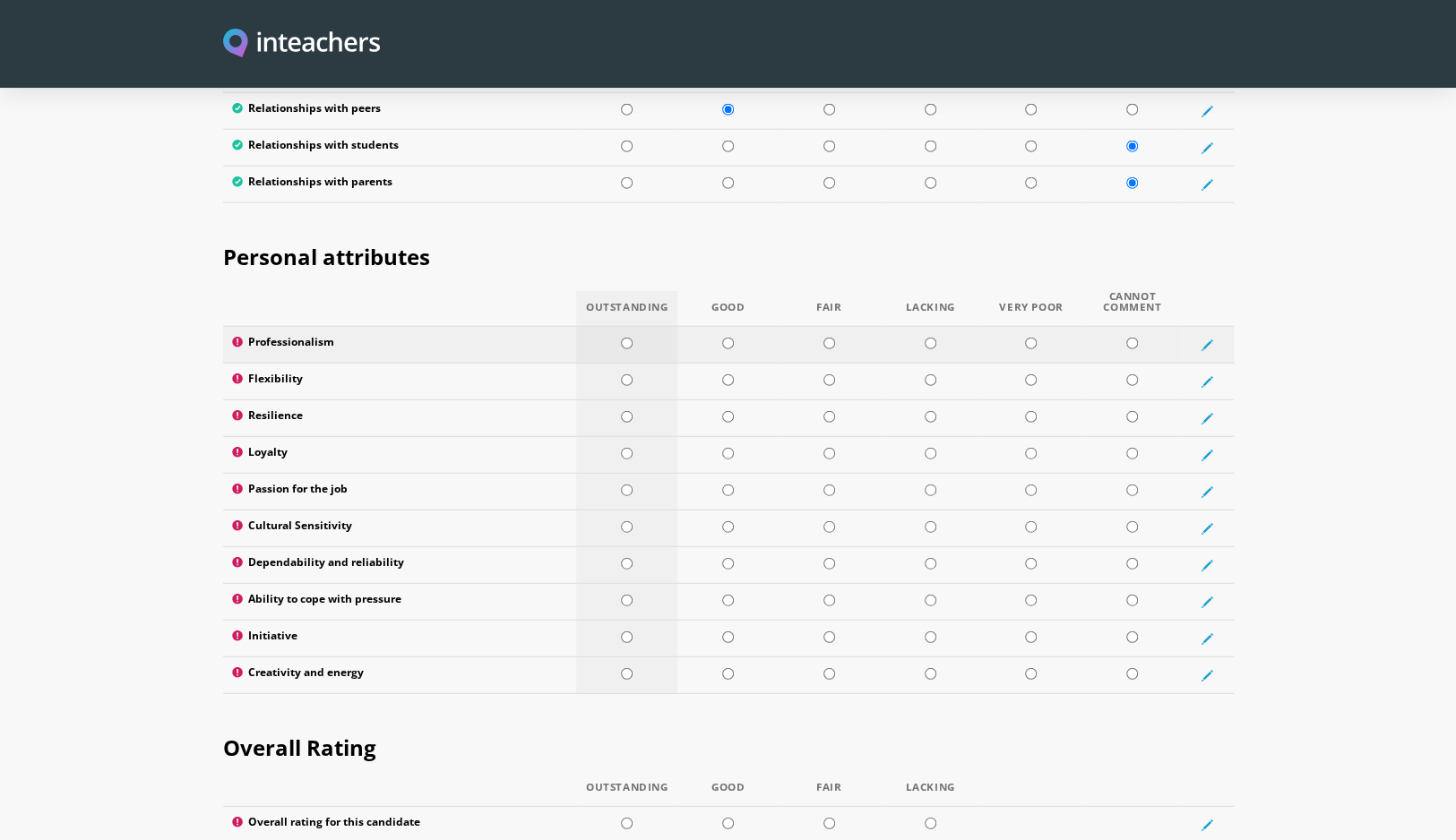
click at [628, 327] on td at bounding box center [626, 345] width 101 height 37
radio input "true"
click at [733, 374] on input "radio" at bounding box center [728, 380] width 12 height 12
radio input "true"
click at [682, 401] on td at bounding box center [728, 419] width 101 height 37
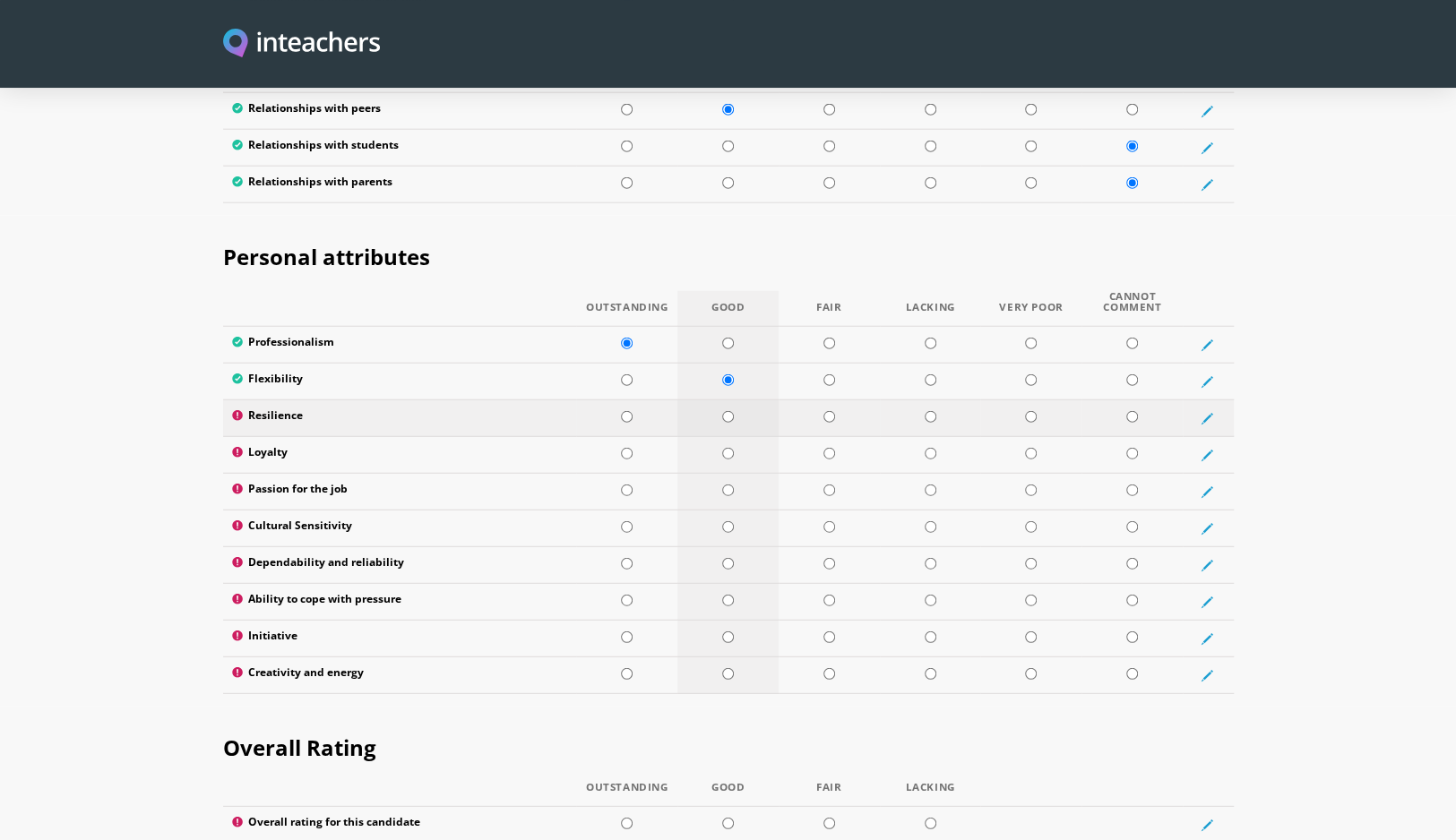
radio input "true"
click at [647, 437] on td at bounding box center [626, 455] width 101 height 37
radio input "true"
click at [656, 474] on td at bounding box center [626, 492] width 101 height 37
radio input "true"
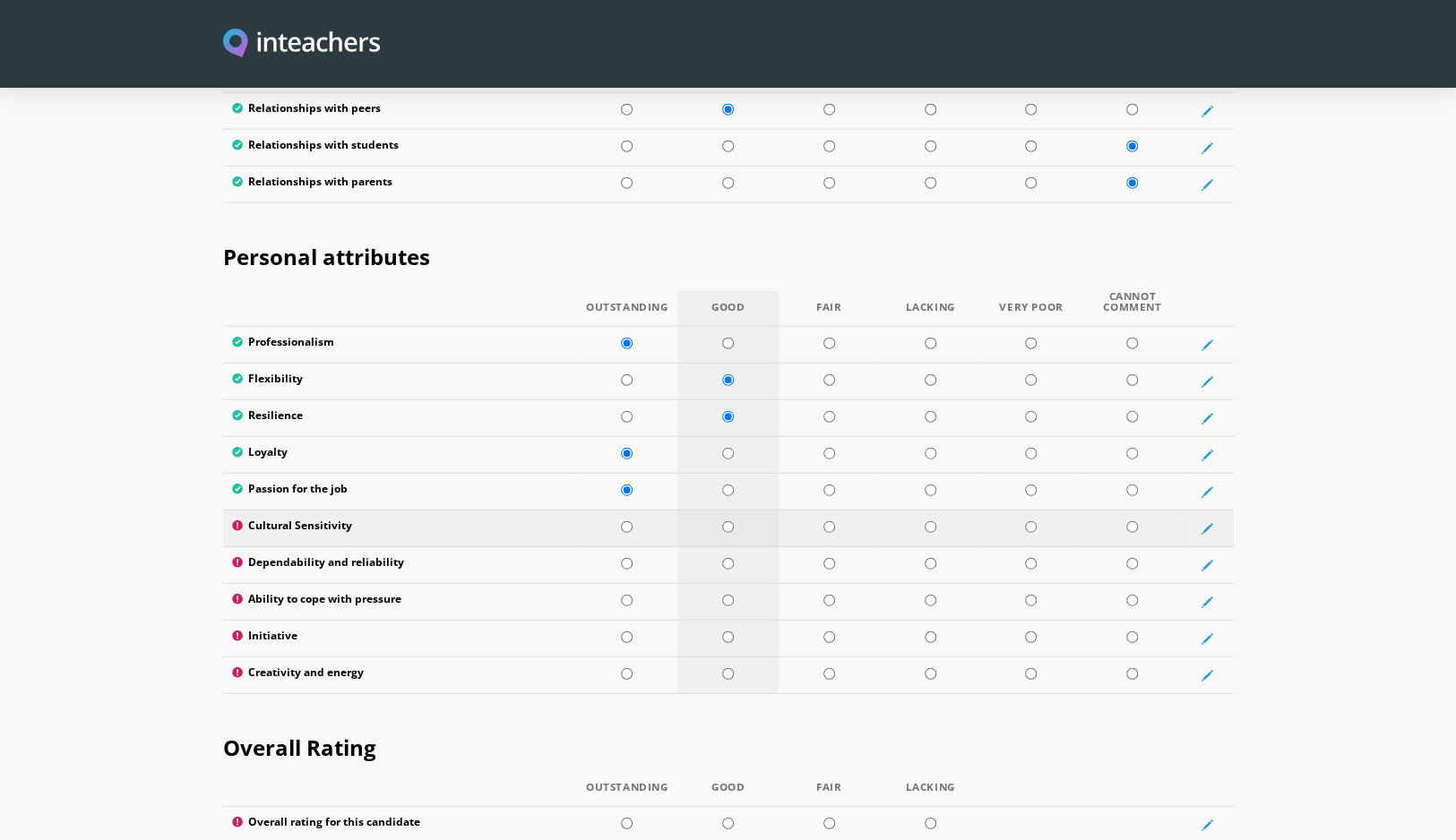
click at [753, 511] on td at bounding box center [728, 529] width 101 height 37
radio input "true"
click at [646, 511] on td at bounding box center [626, 529] width 101 height 37
radio input "true"
click at [655, 548] on td at bounding box center [626, 566] width 101 height 37
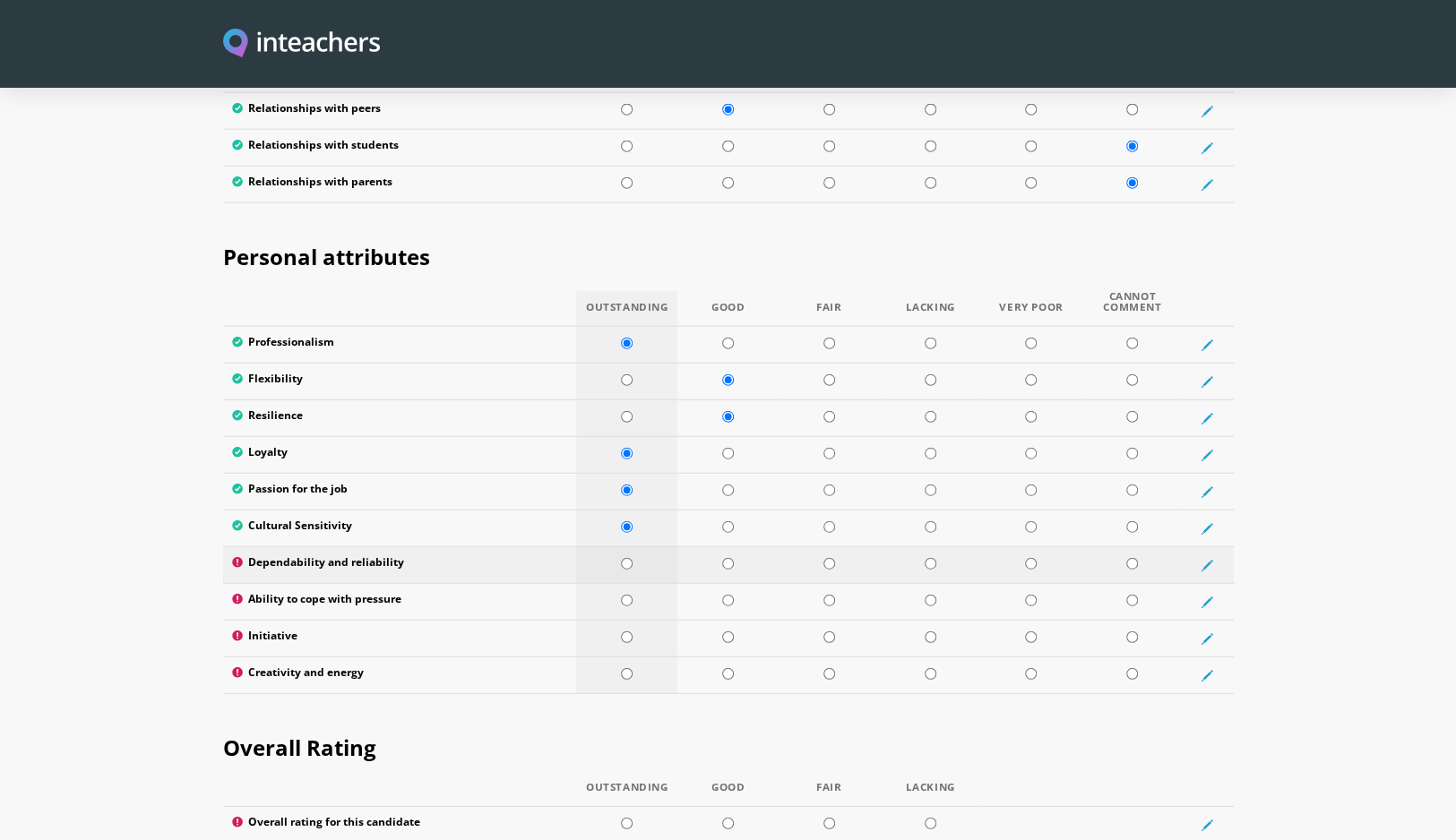
radio input "true"
click at [748, 584] on td at bounding box center [728, 602] width 101 height 37
radio input "true"
click at [660, 621] on td at bounding box center [626, 639] width 101 height 37
radio input "true"
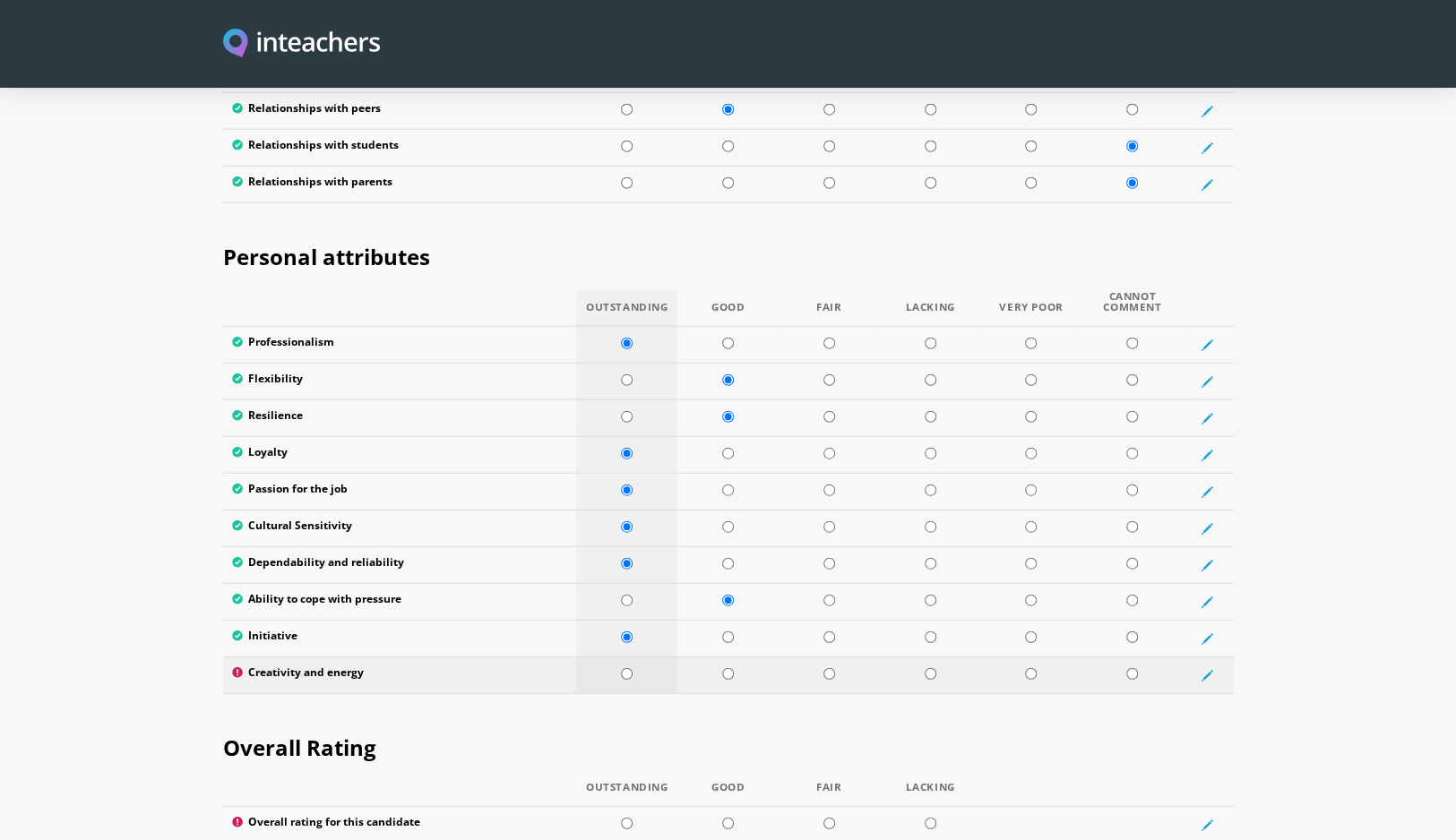
click at [658, 658] on td at bounding box center [626, 676] width 101 height 37
radio input "true"
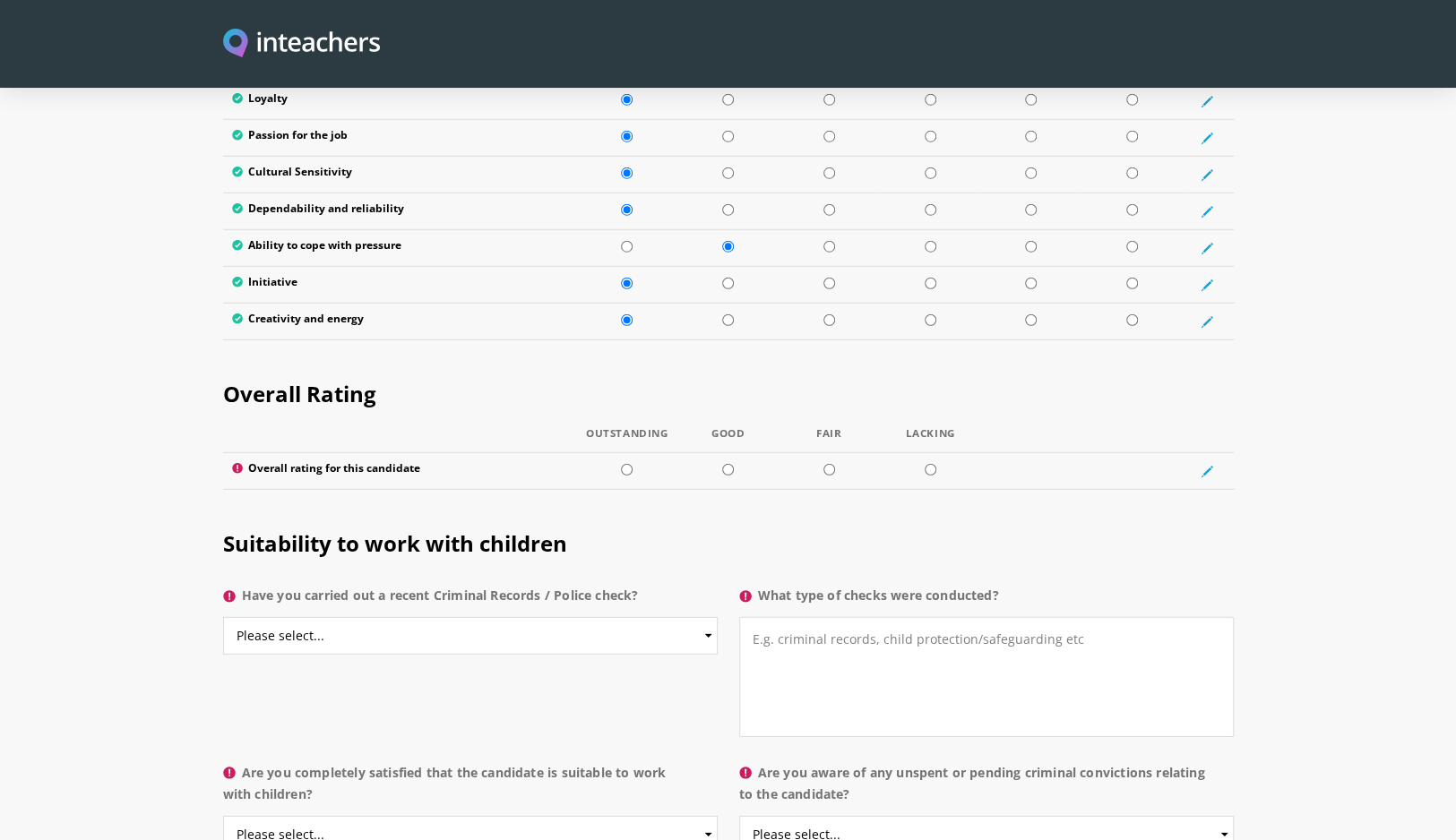
scroll to position [3135, 0]
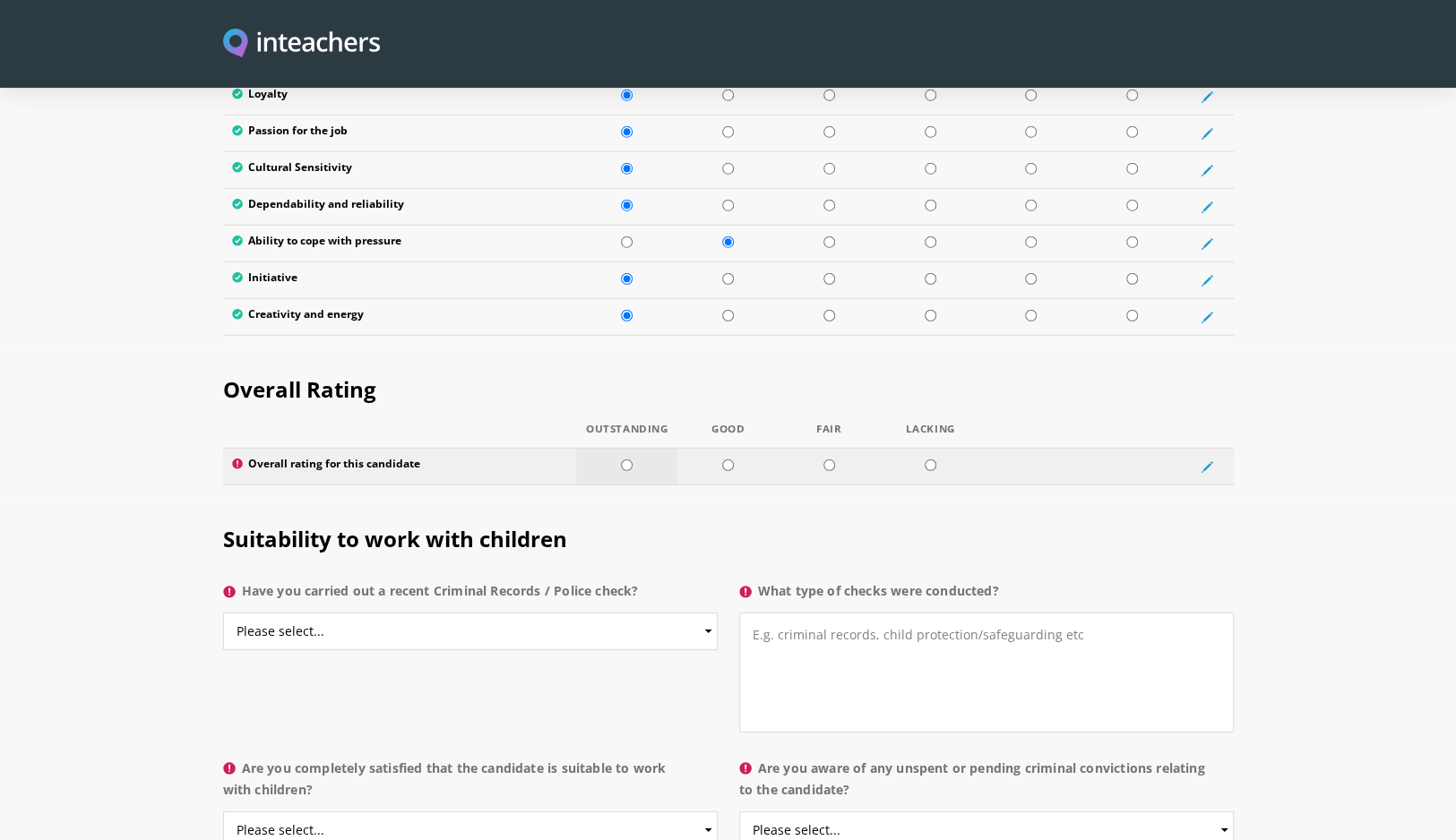
click at [642, 448] on td at bounding box center [626, 466] width 101 height 37
radio input "true"
click at [662, 613] on select "Please select... Yes No Do not know" at bounding box center [470, 632] width 495 height 38
select select "No"
click at [223, 613] on select "Please select... Yes No Do not know" at bounding box center [470, 632] width 495 height 38
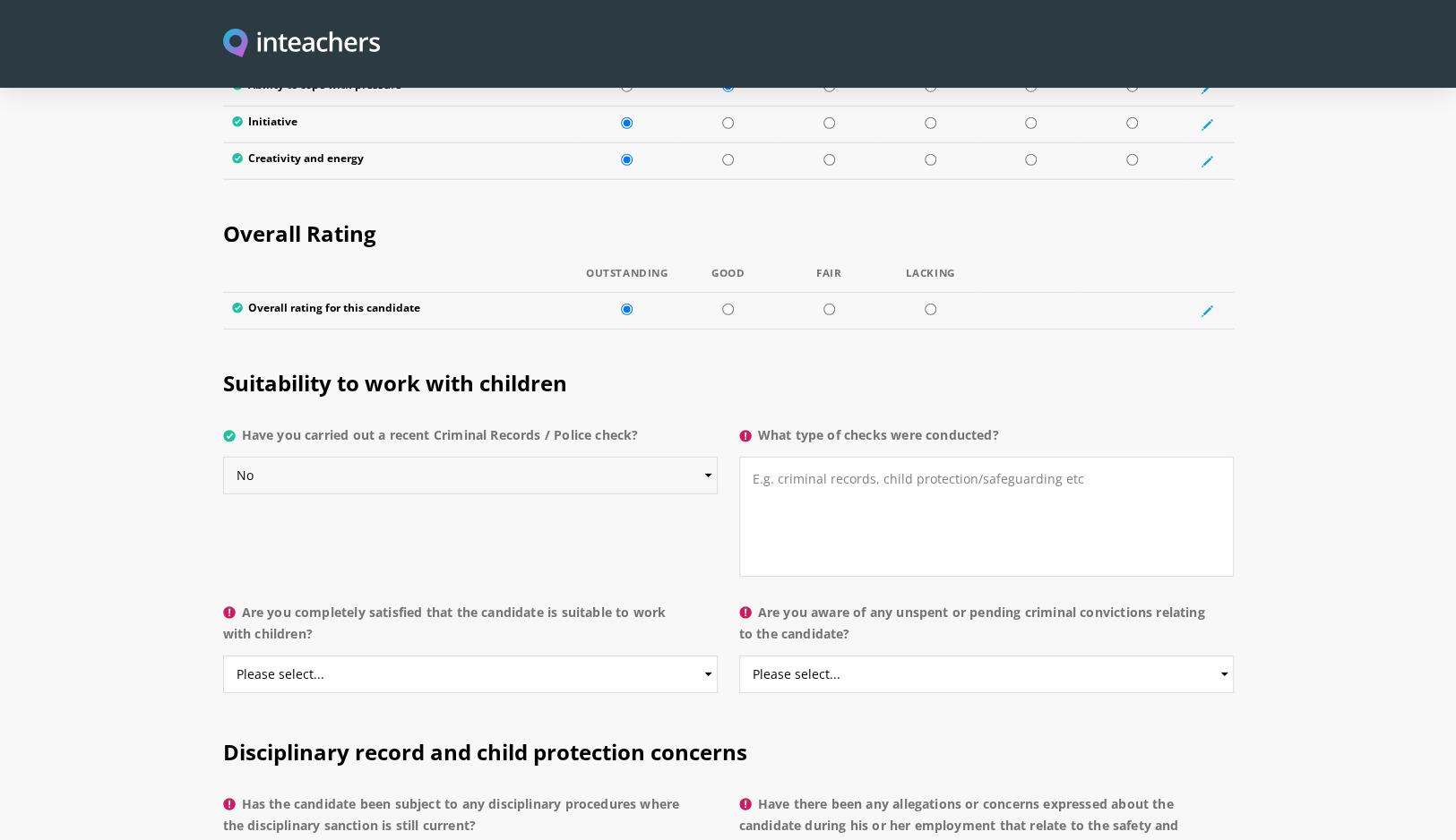
scroll to position [3403, 0]
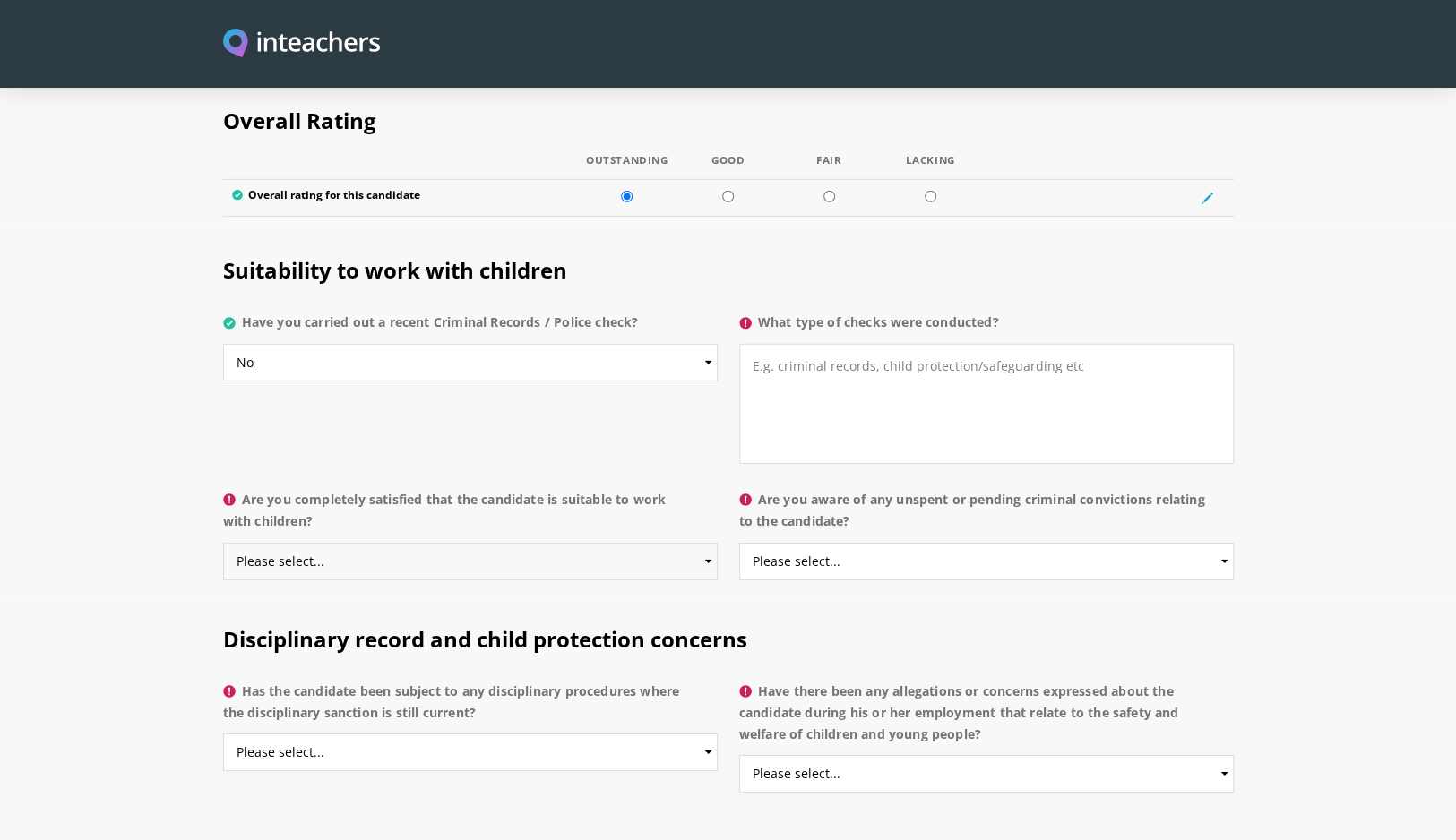
click at [550, 543] on select "Please select... Yes No Do not know" at bounding box center [470, 562] width 495 height 38
select select "Yes"
click at [223, 543] on select "Please select... Yes No Do not know" at bounding box center [470, 562] width 495 height 38
click at [823, 543] on select "Please select... Yes No Do not know" at bounding box center [987, 562] width 495 height 38
select select "No"
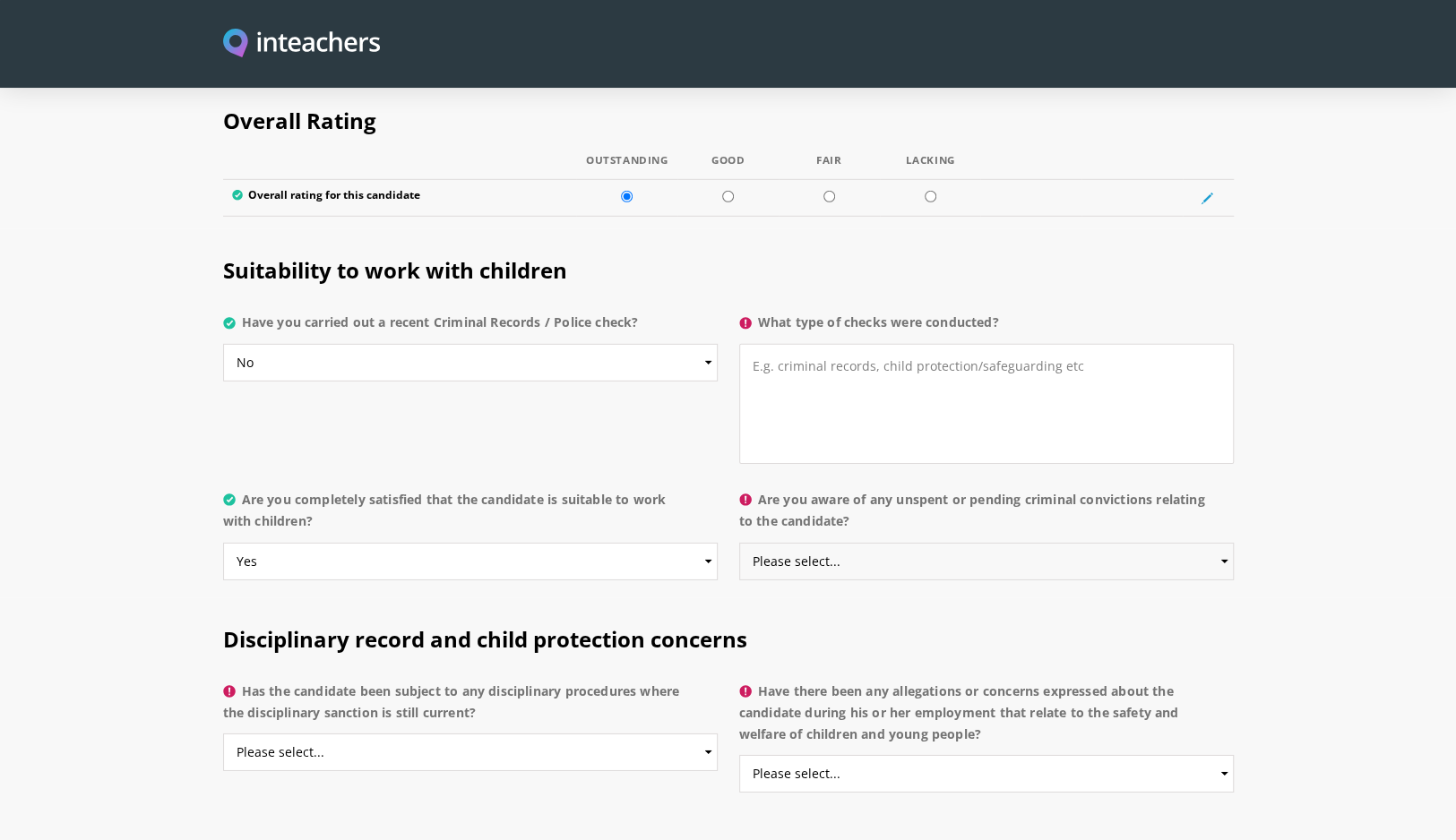
click at [739, 543] on select "Please select... Yes No Do not know" at bounding box center [987, 562] width 495 height 38
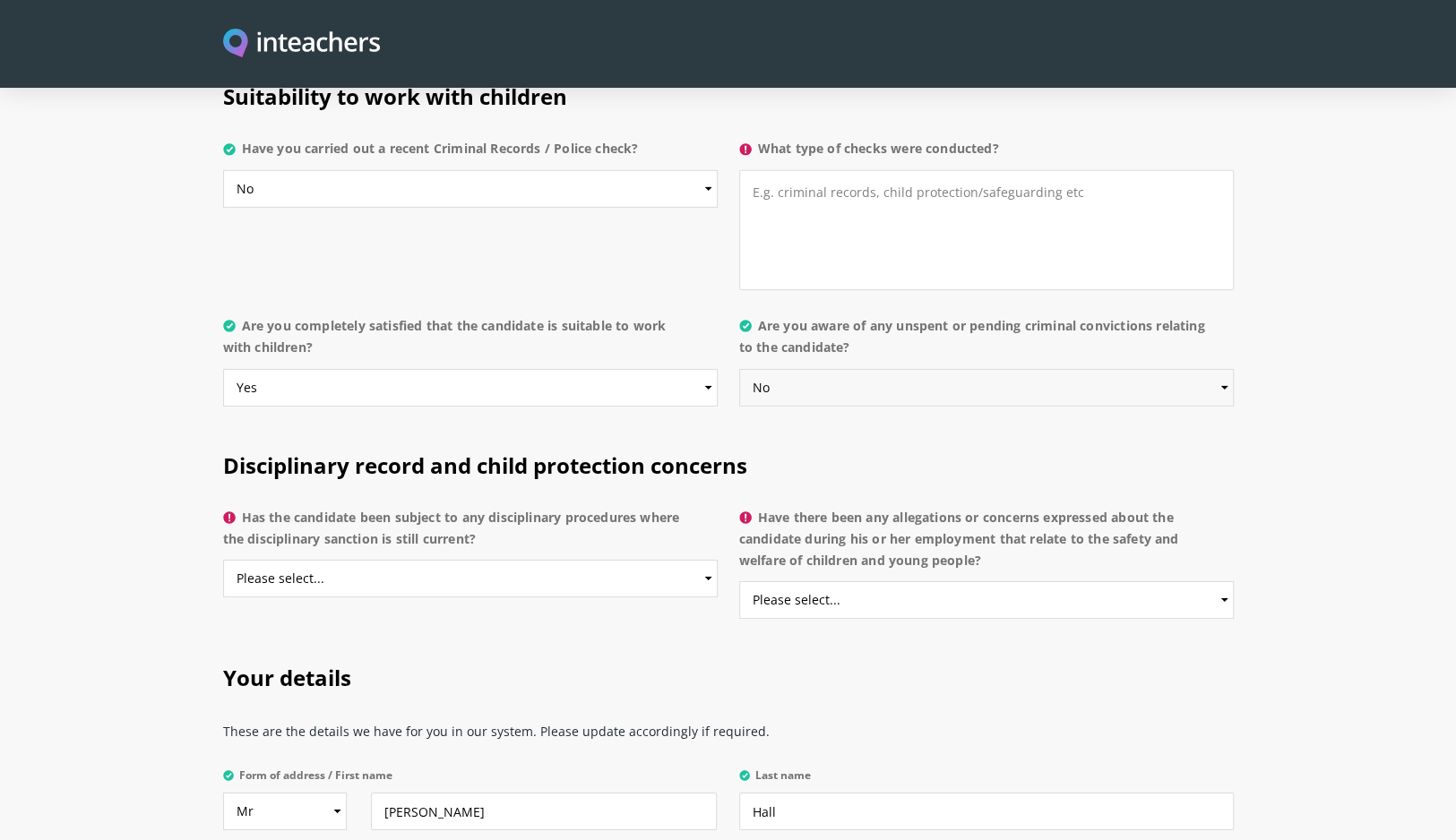
scroll to position [3583, 0]
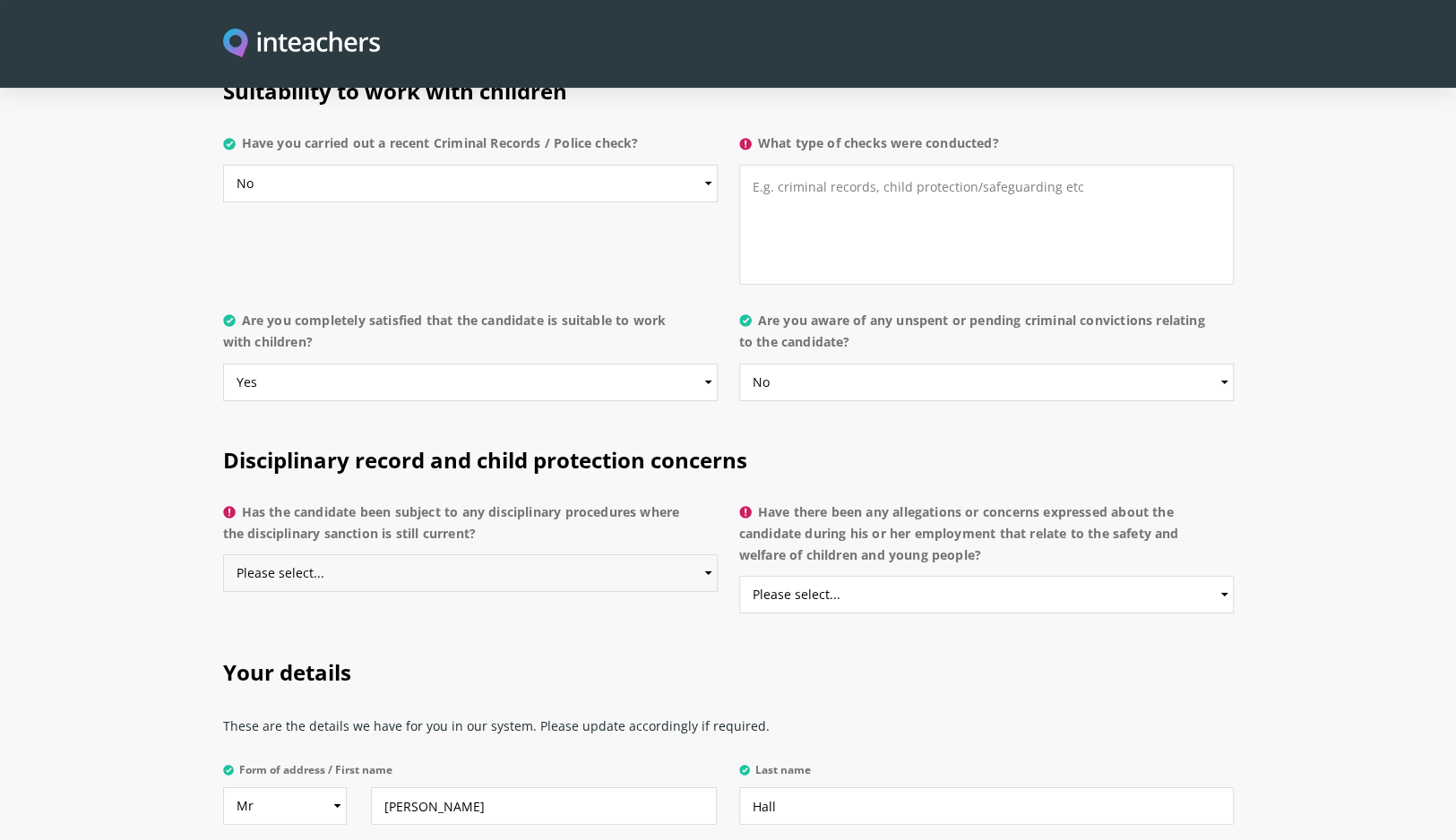
click at [579, 554] on select "Please select... Yes No Do not know" at bounding box center [470, 573] width 495 height 38
select select "No"
click at [223, 554] on select "Please select... Yes No Do not know" at bounding box center [470, 573] width 495 height 38
click at [869, 576] on select "Please select... Yes No Do not know" at bounding box center [987, 595] width 495 height 38
select select "No"
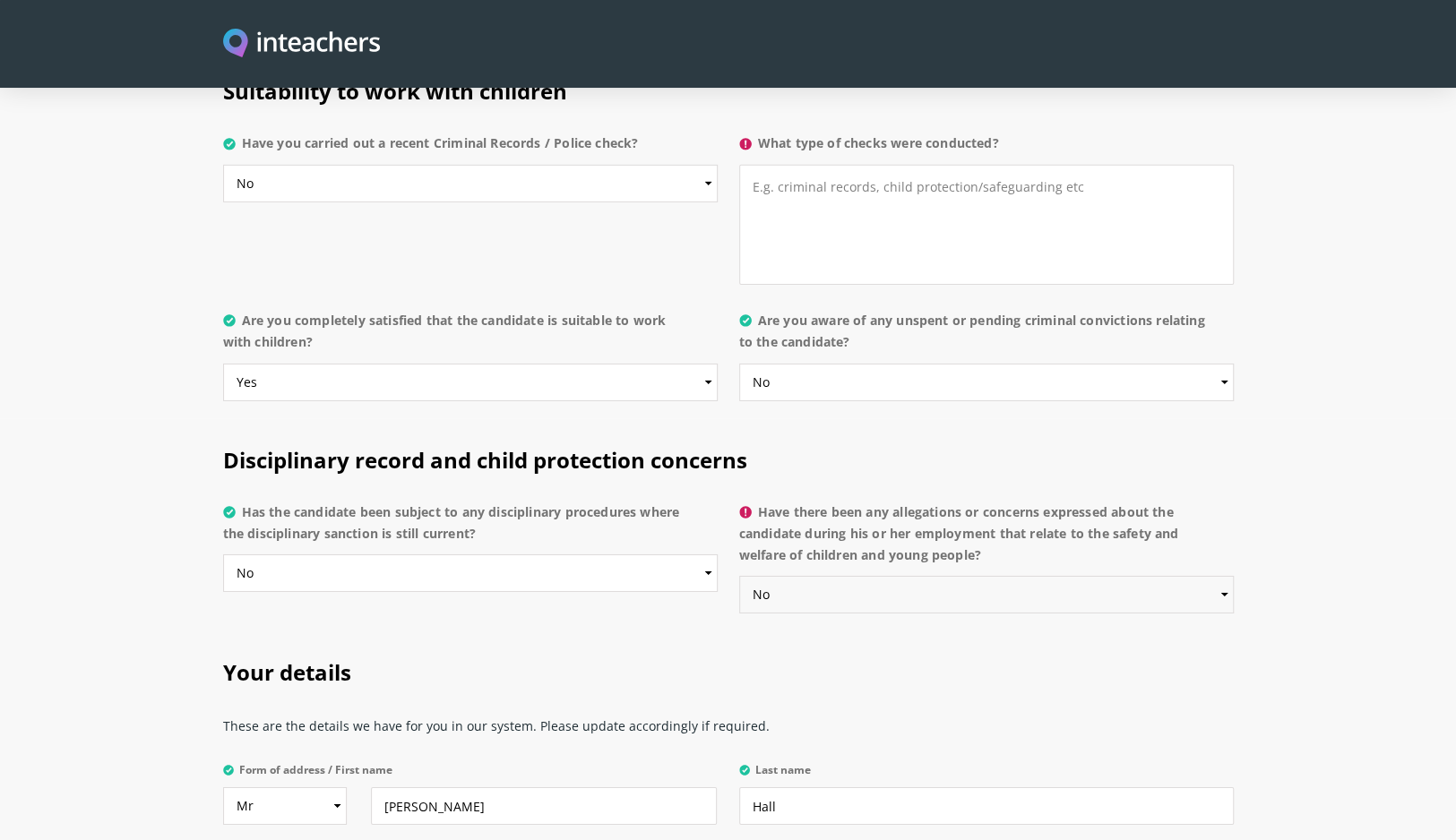
click at [739, 576] on select "Please select... Yes No Do not know" at bounding box center [987, 595] width 495 height 38
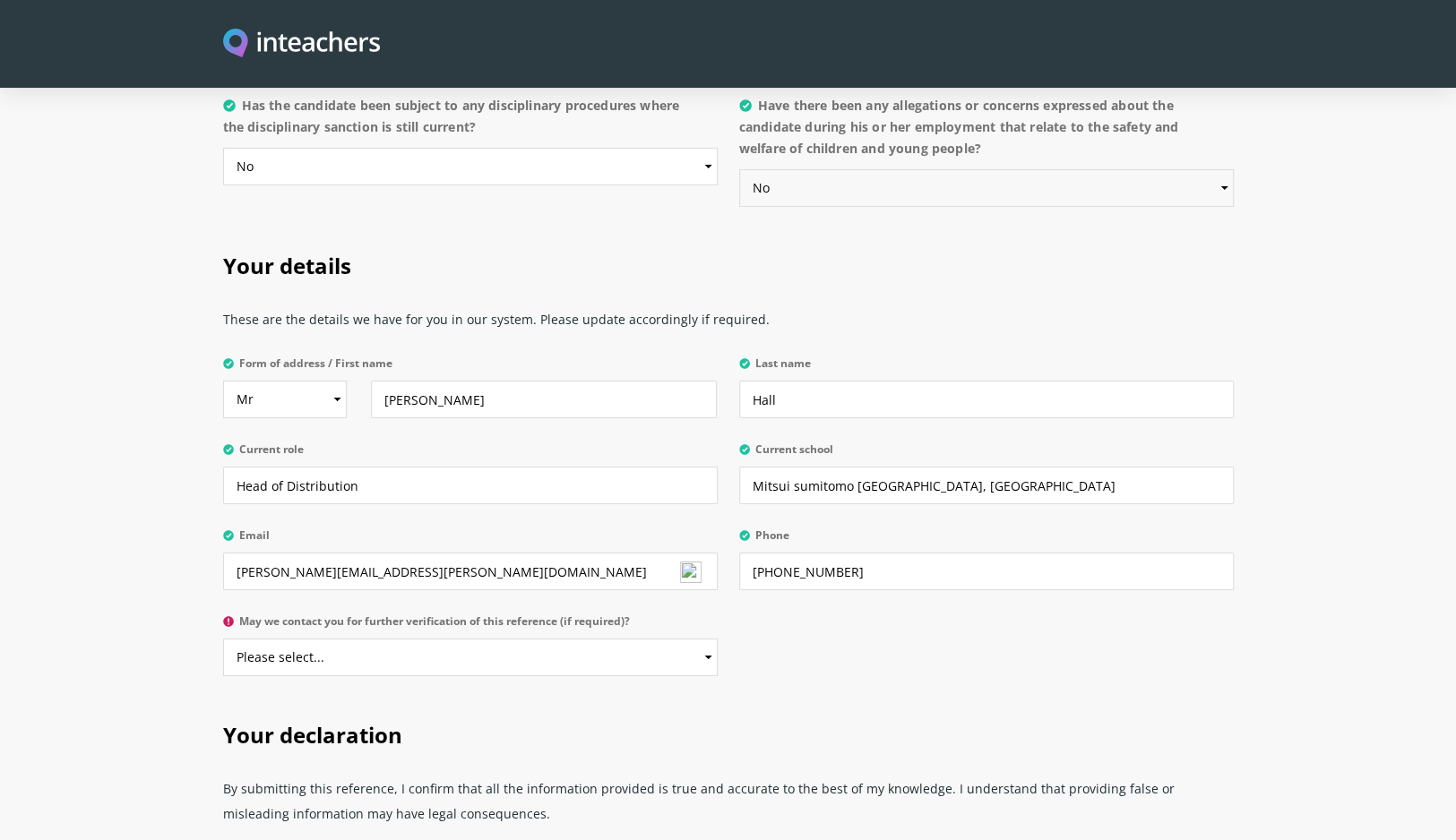
scroll to position [4030, 0]
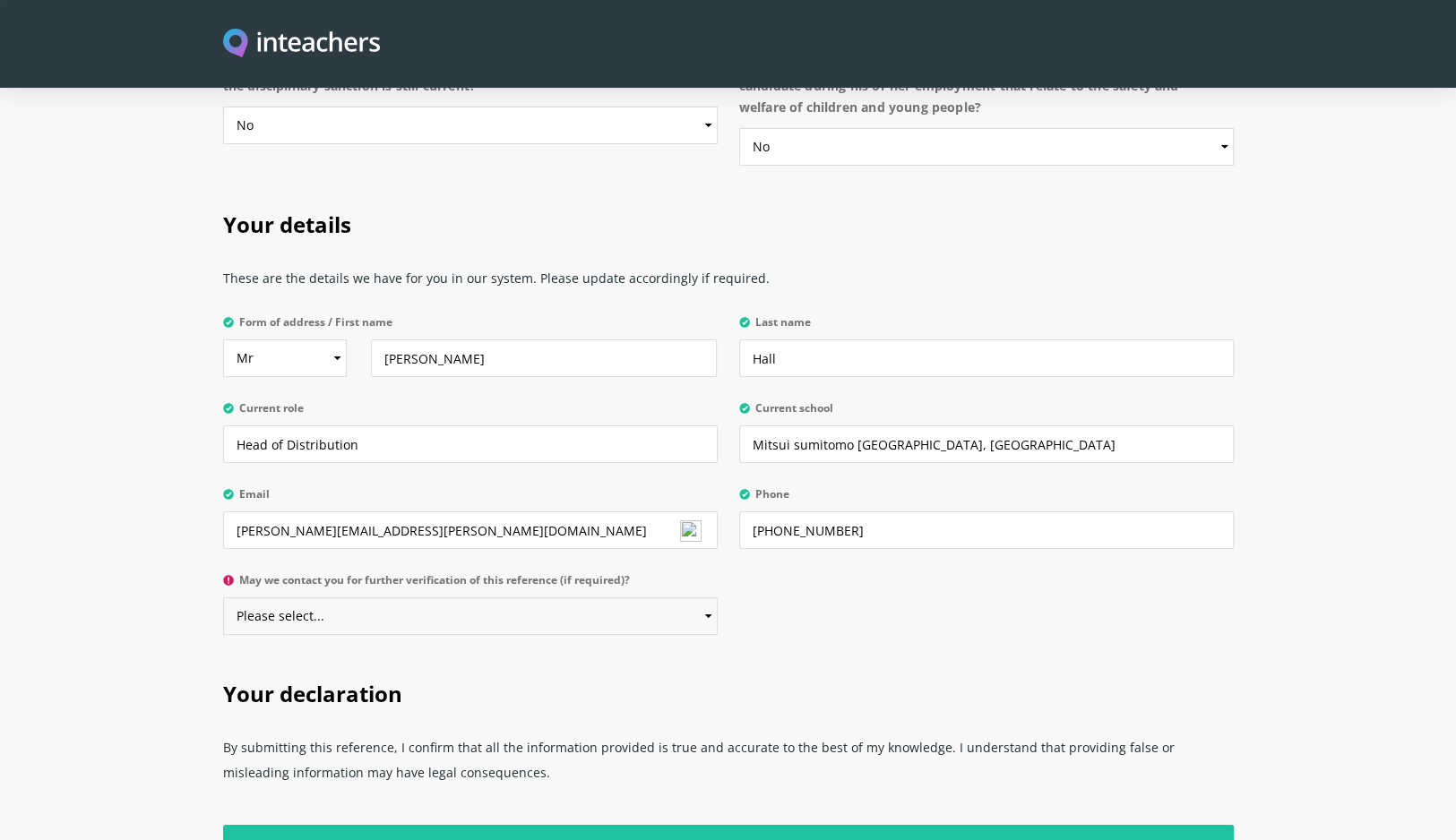
click at [451, 597] on select "Please select... Yes No" at bounding box center [470, 616] width 495 height 38
select select "Yes"
click at [223, 597] on select "Please select... Yes No" at bounding box center [470, 616] width 495 height 38
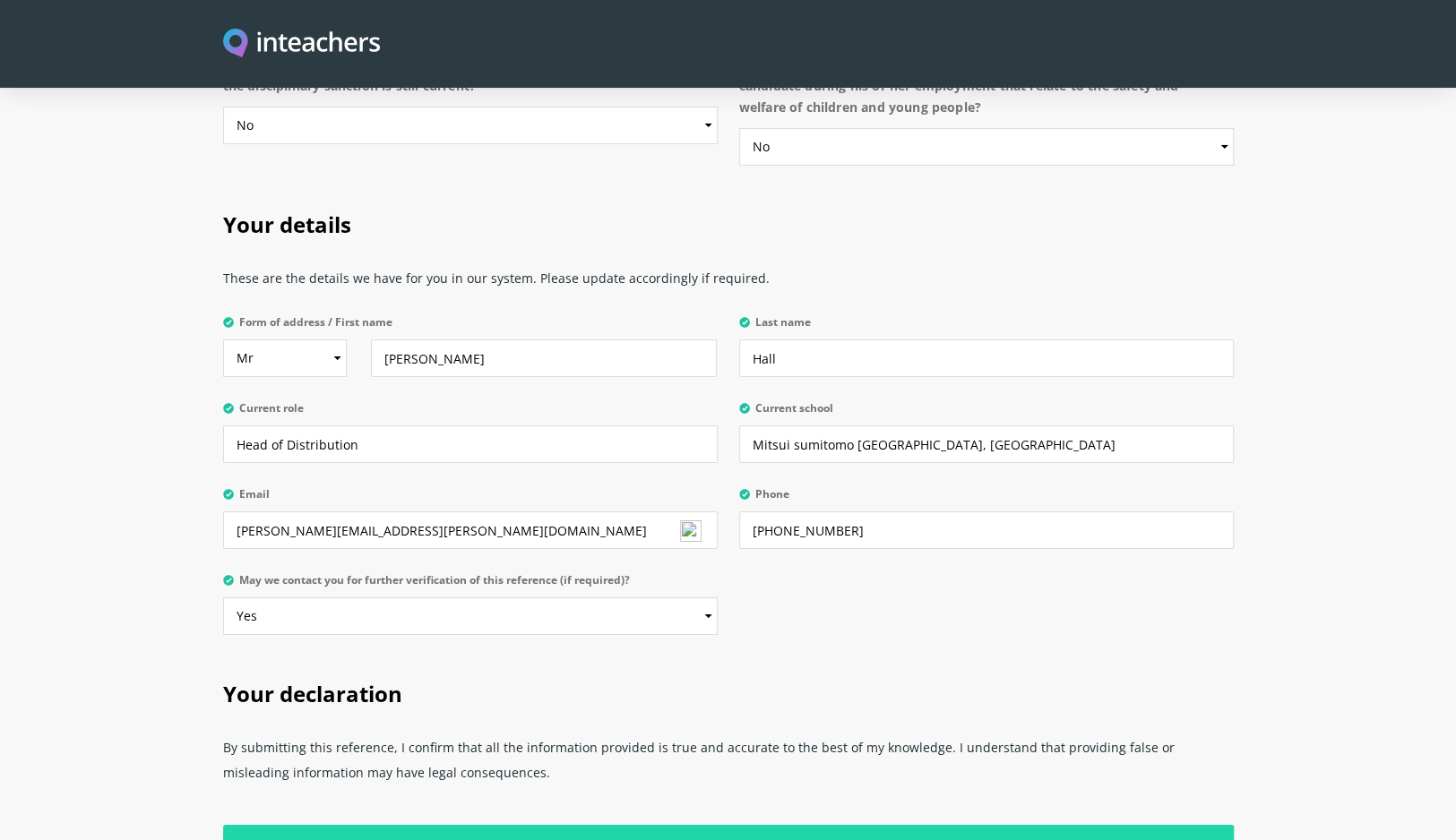
click at [747, 825] on input "Submit Reference" at bounding box center [728, 844] width 1011 height 38
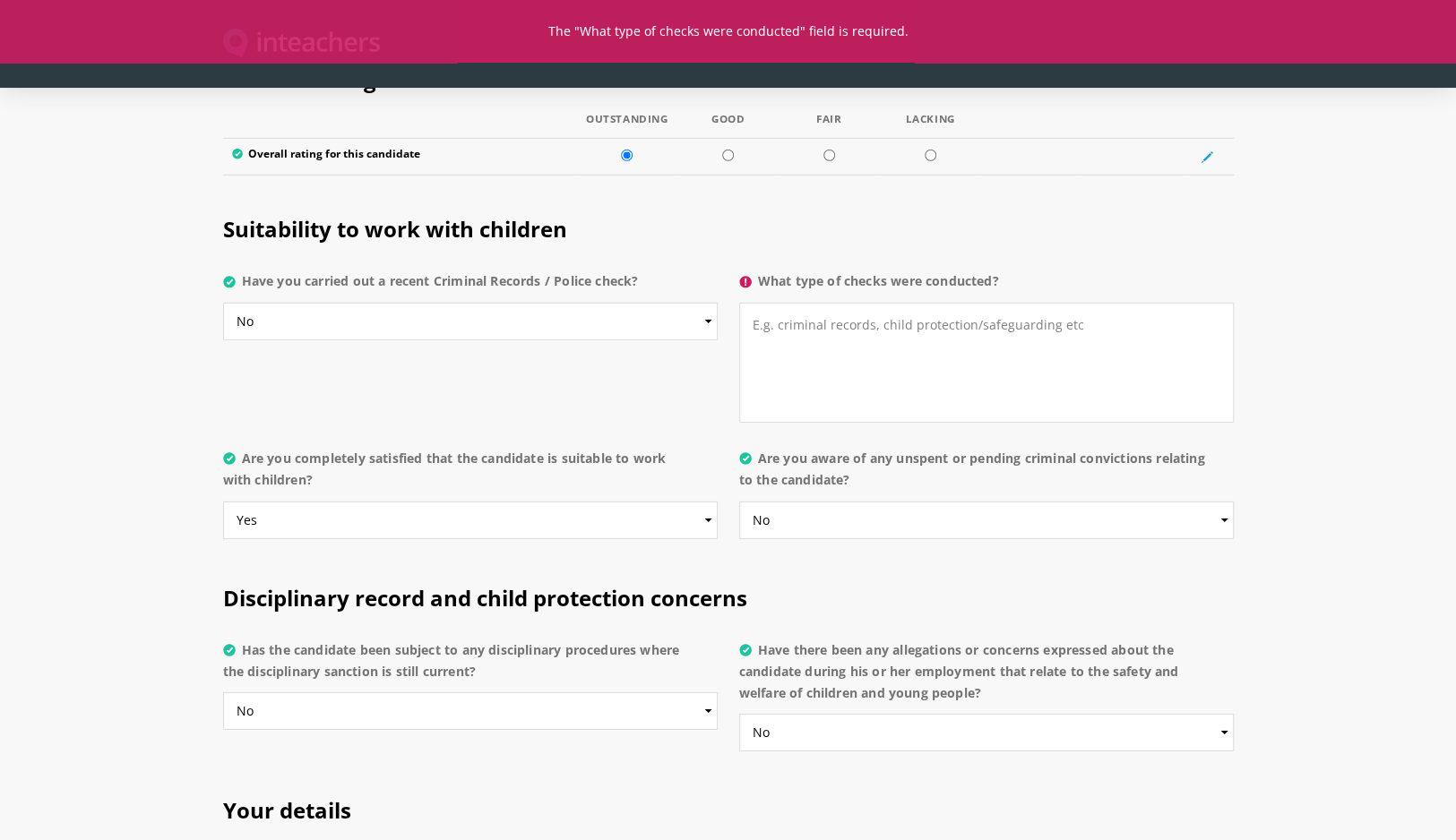
scroll to position [3314, 0]
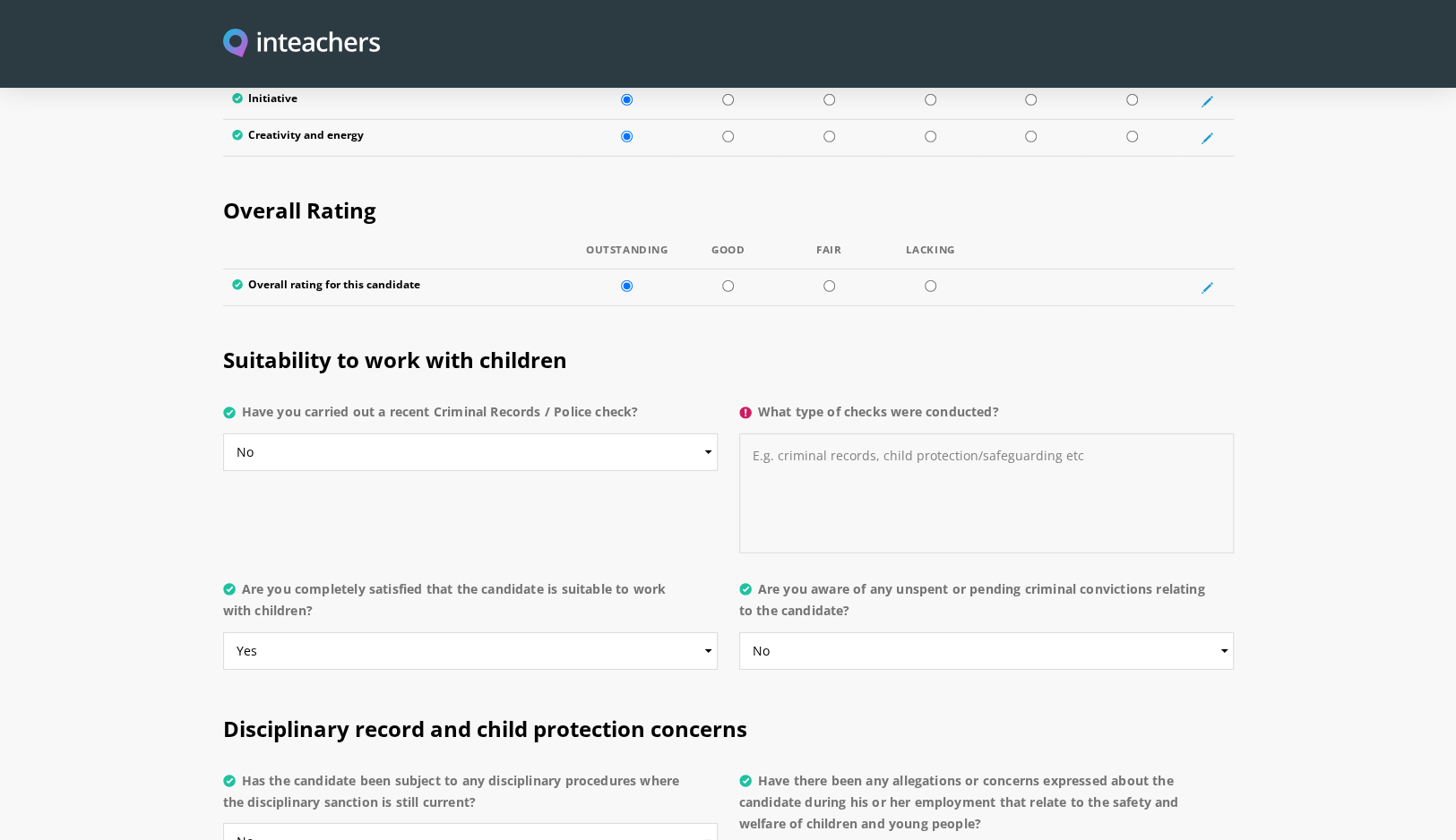
click at [780, 433] on textarea "What type of checks were conducted?" at bounding box center [987, 493] width 495 height 120
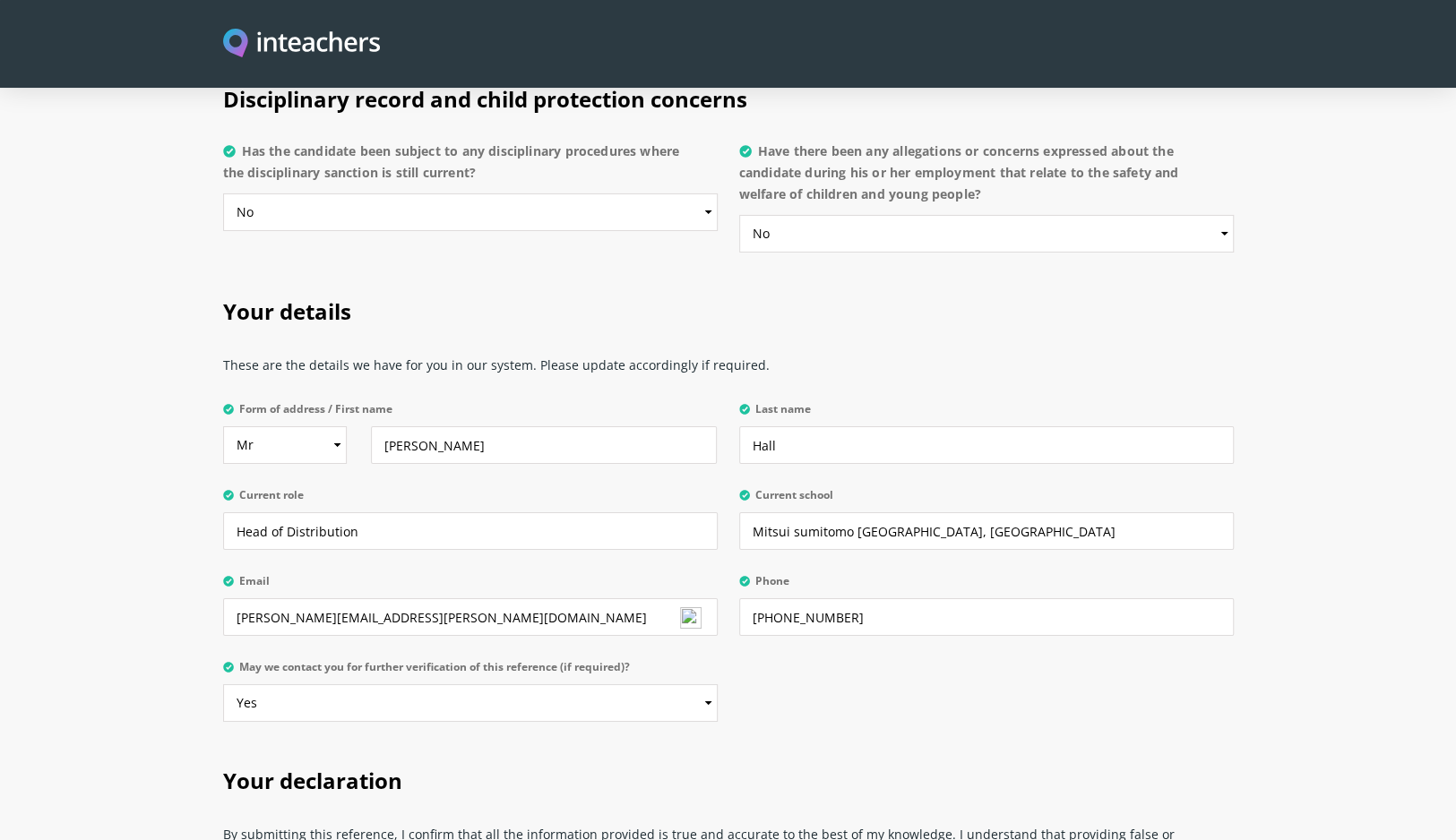
scroll to position [4210, 0]
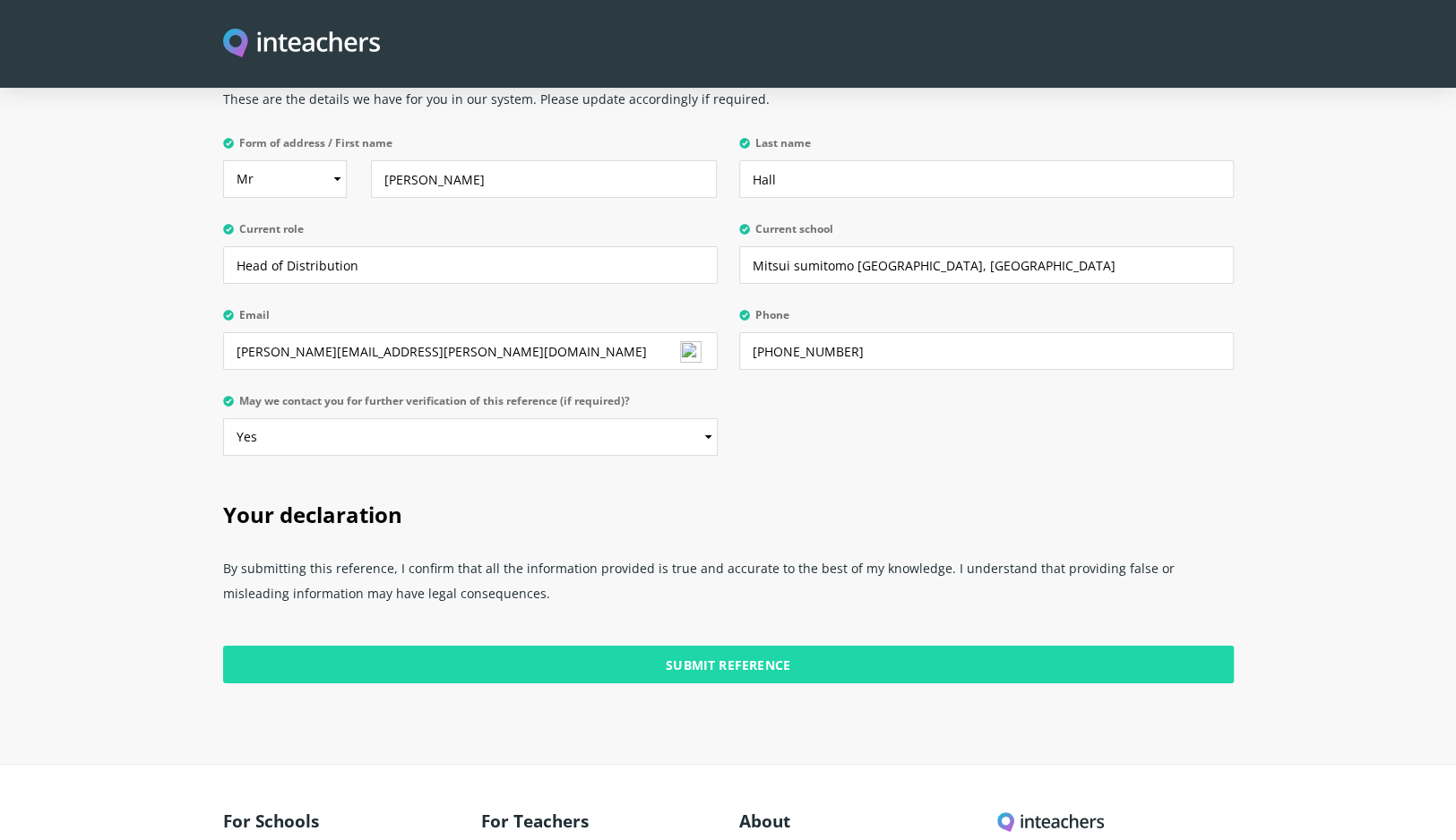
type textarea "None"
click at [726, 646] on input "Submit Reference" at bounding box center [728, 665] width 1011 height 38
